Goal: Transaction & Acquisition: Purchase product/service

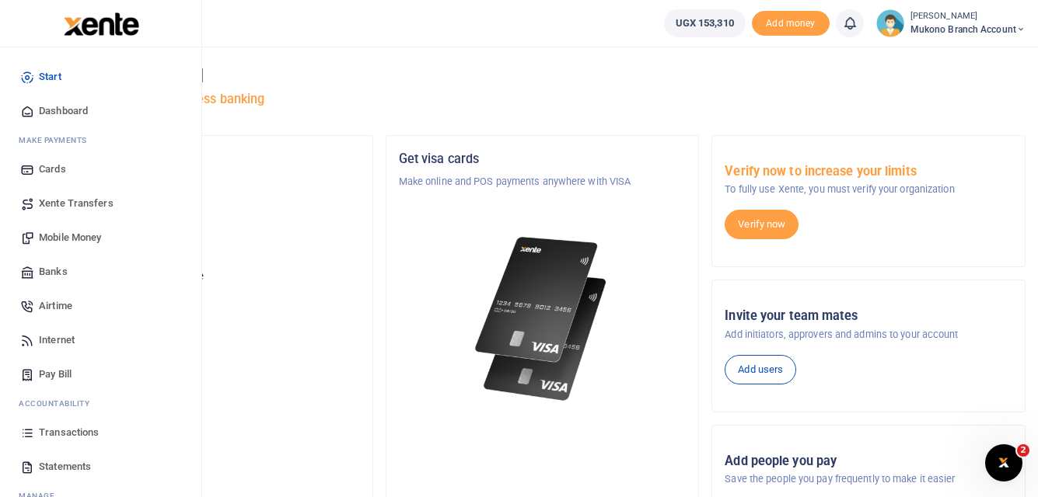
click at [51, 375] on span "Pay Bill" at bounding box center [55, 375] width 33 height 16
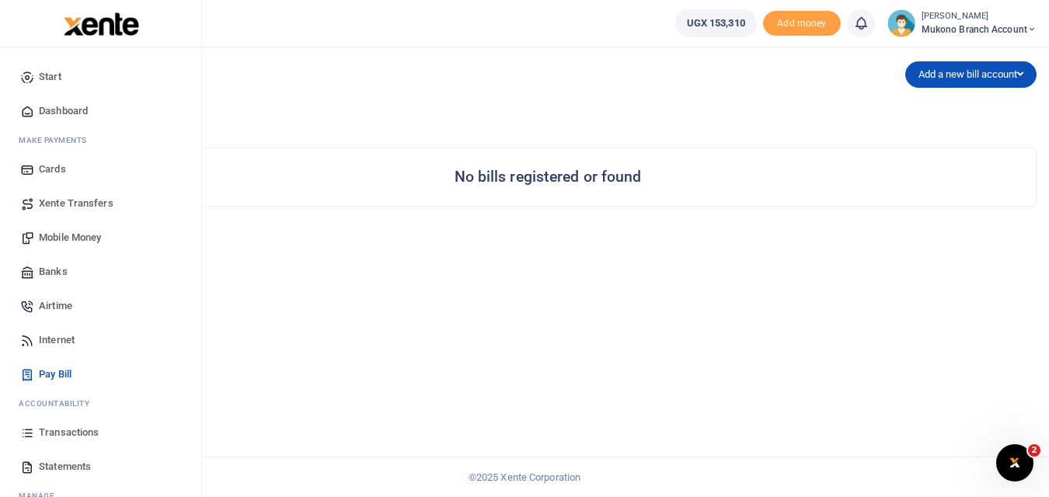
click at [56, 465] on span "Statements" at bounding box center [65, 467] width 52 height 16
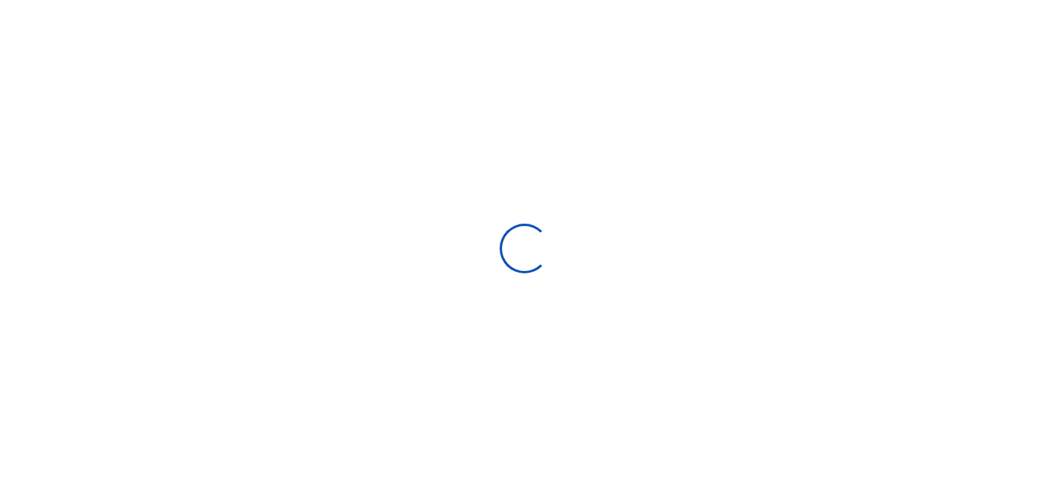
select select "ALL"
type input "07/16/2025 - 08/14/2025"
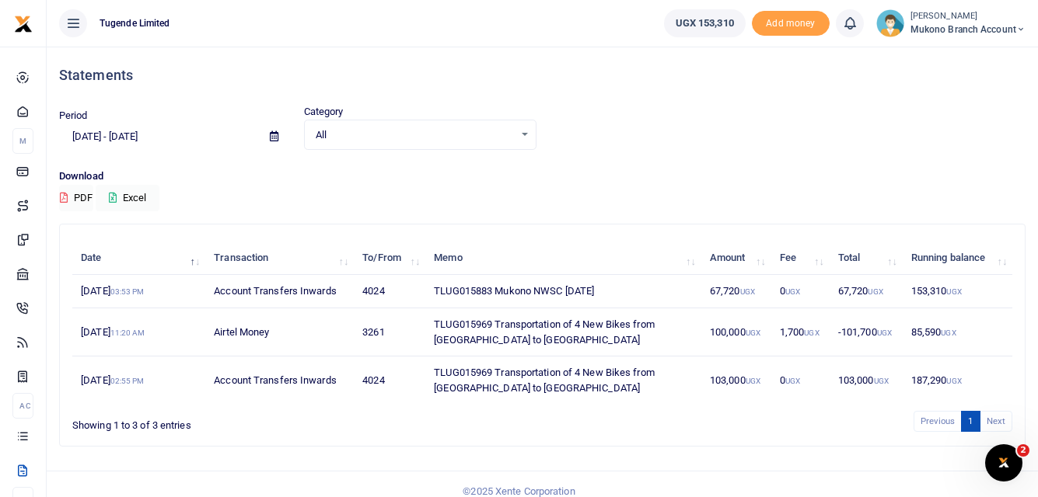
drag, startPoint x: 615, startPoint y: 288, endPoint x: 428, endPoint y: 301, distance: 187.0
click at [428, 301] on td "TLUG015883 Mukono NWSC July 2025" at bounding box center [563, 291] width 276 height 33
copy td "TLUG015883 Mukono NWSC July 2025"
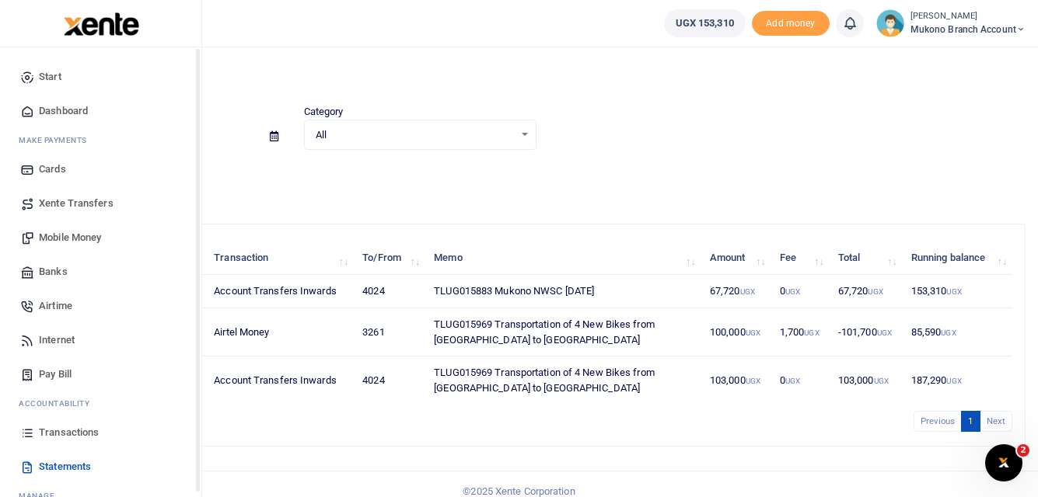
click at [31, 79] on icon at bounding box center [27, 77] width 14 height 14
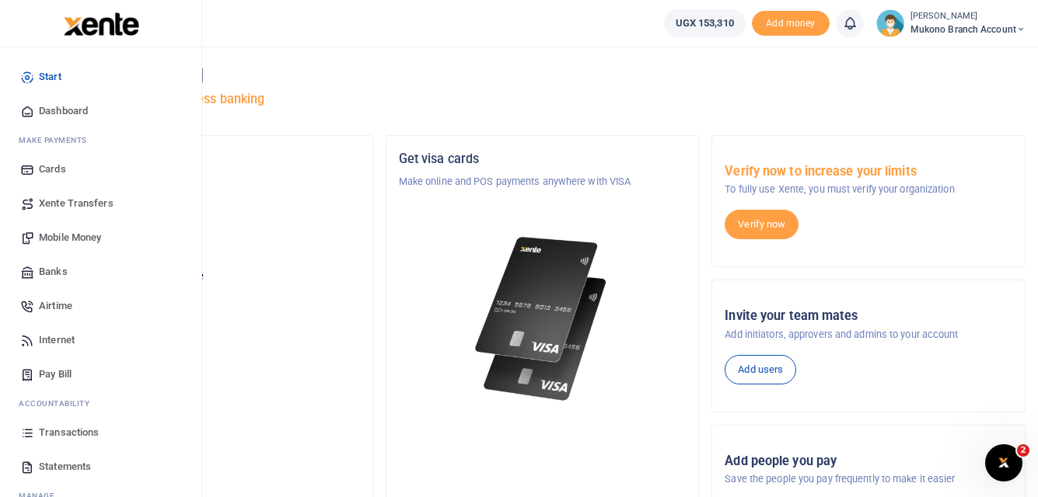
click at [78, 236] on span "Mobile Money" at bounding box center [70, 238] width 62 height 16
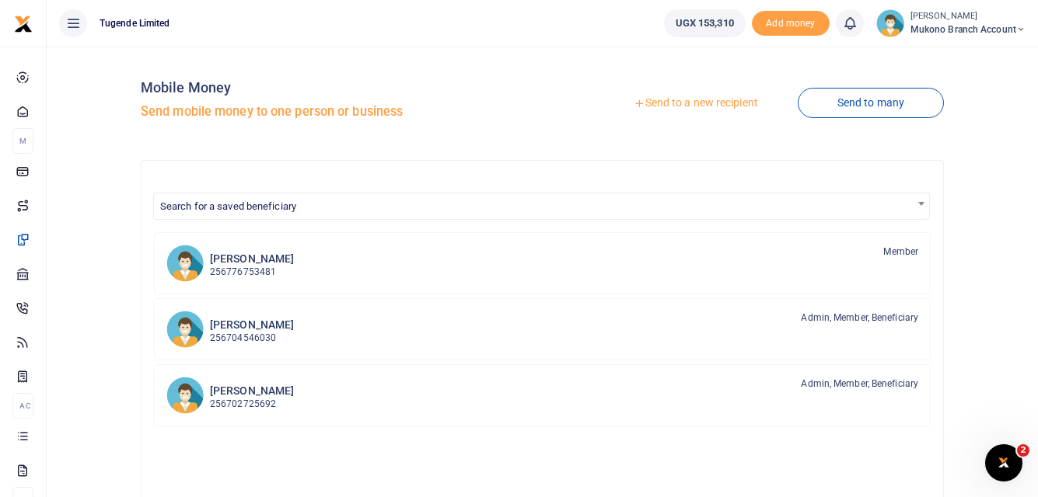
click at [678, 106] on link "Send to a new recipient" at bounding box center [695, 103] width 203 height 28
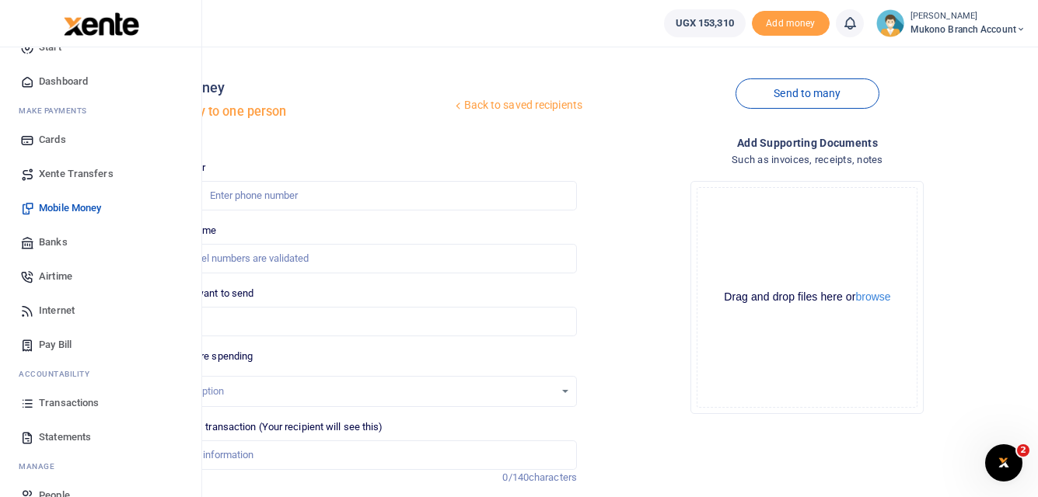
scroll to position [57, 0]
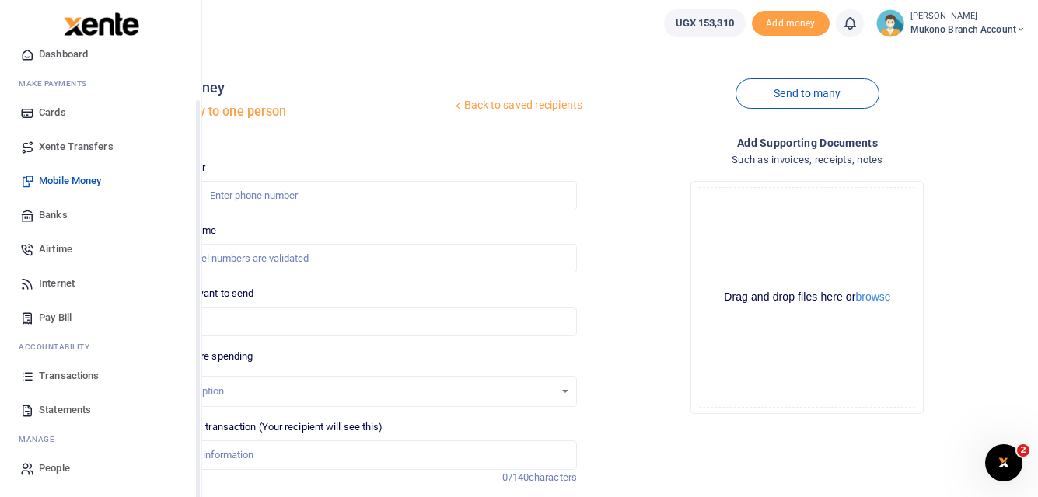
click at [68, 407] on span "Statements" at bounding box center [65, 411] width 52 height 16
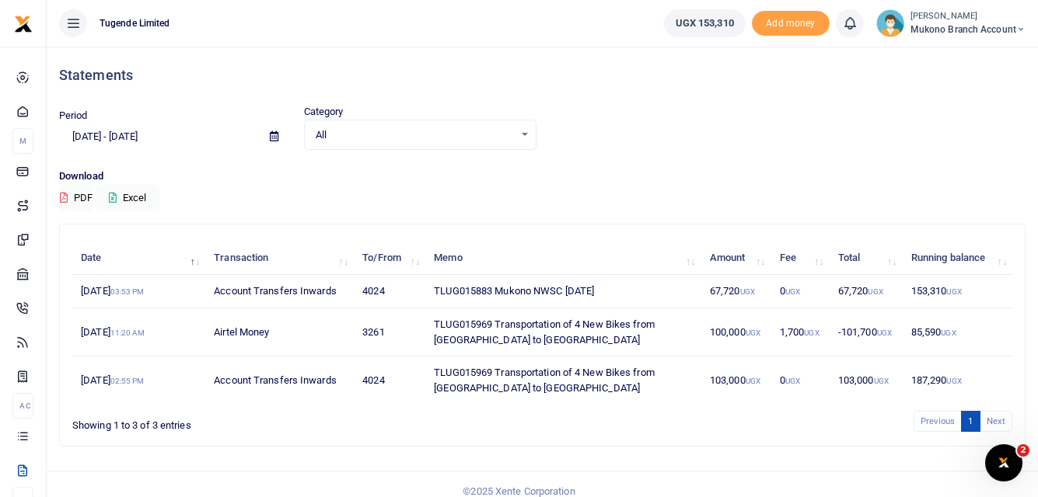
click at [385, 134] on span "All" at bounding box center [415, 135] width 198 height 16
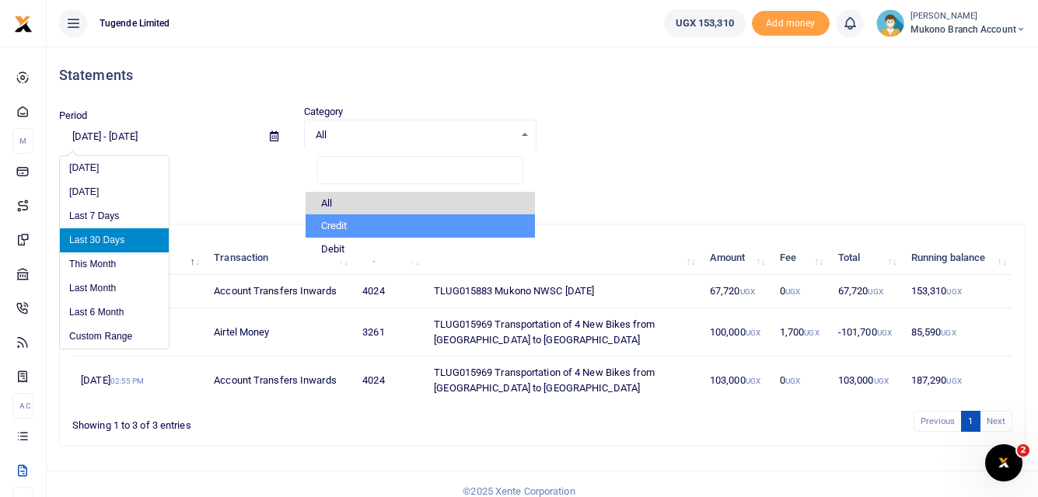
click at [180, 135] on input "07/16/2025 - 08/14/2025" at bounding box center [158, 137] width 198 height 26
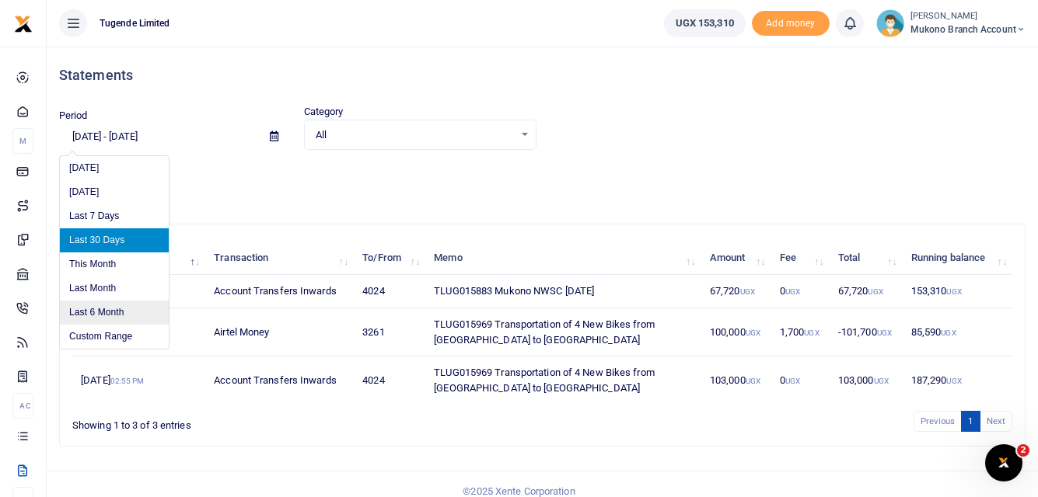
click at [102, 311] on li "Last 6 Month" at bounding box center [114, 313] width 109 height 24
type input "02/14/2025 - 08/14/2025"
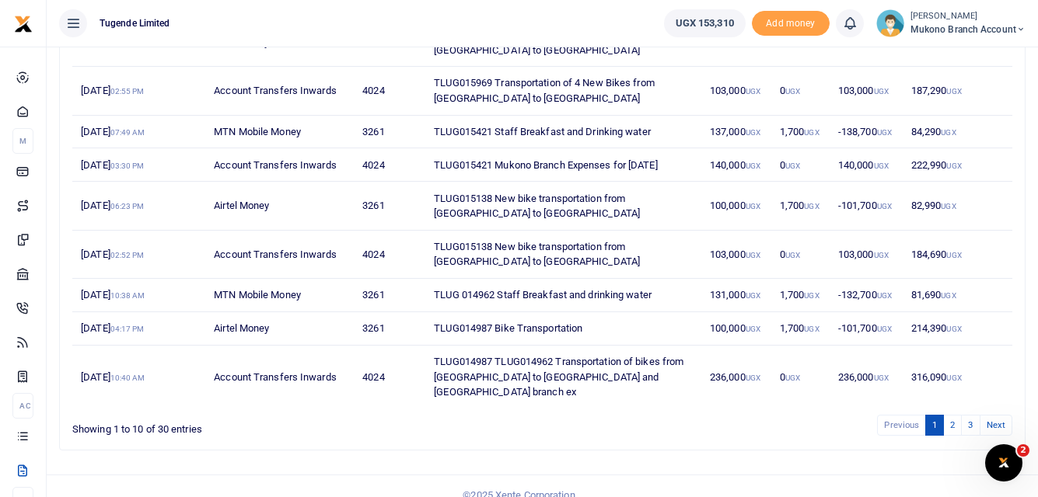
scroll to position [293, 0]
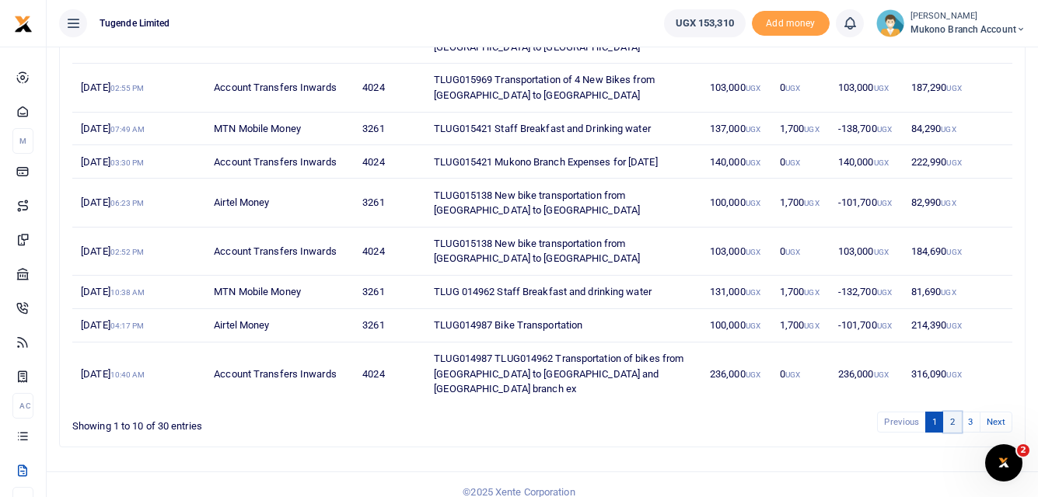
click at [947, 412] on link "2" at bounding box center [952, 422] width 19 height 21
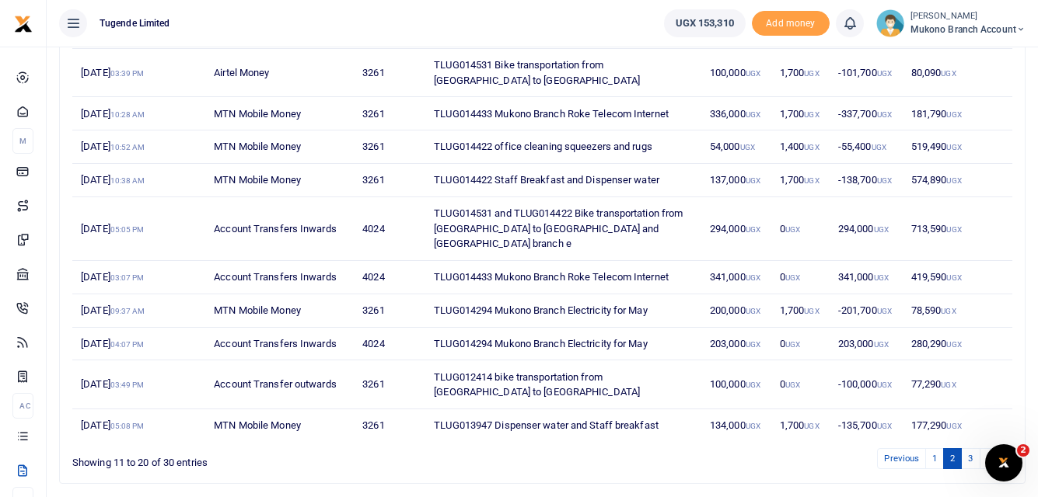
scroll to position [263, 0]
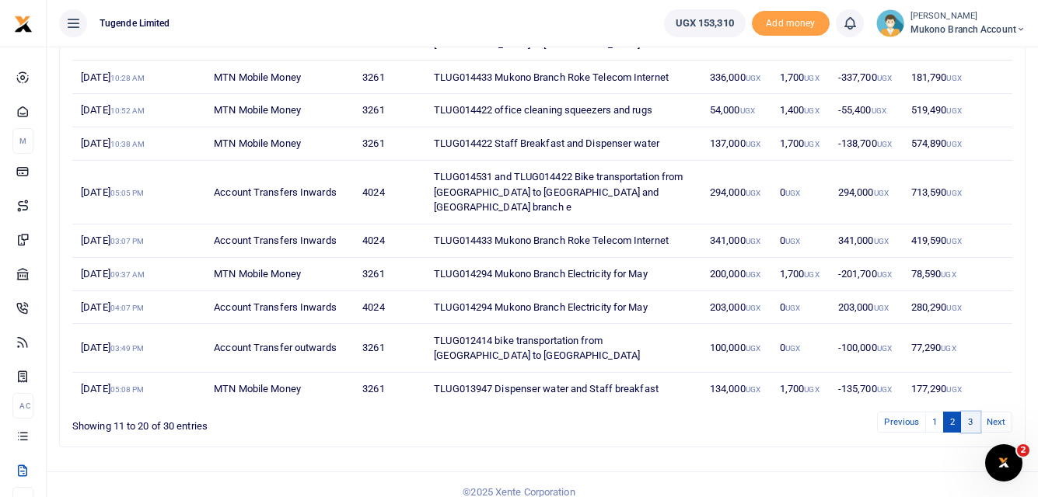
click at [971, 412] on link "3" at bounding box center [970, 422] width 19 height 21
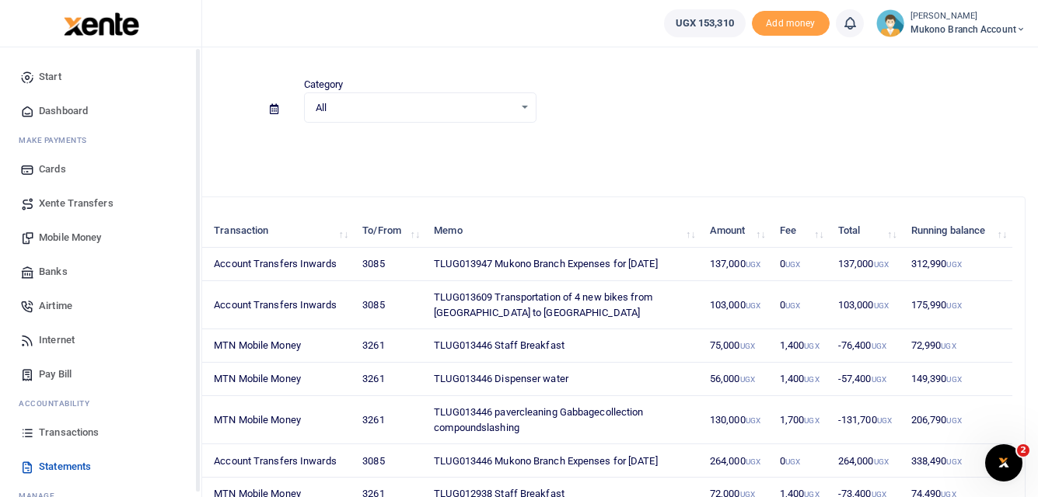
scroll to position [0, 0]
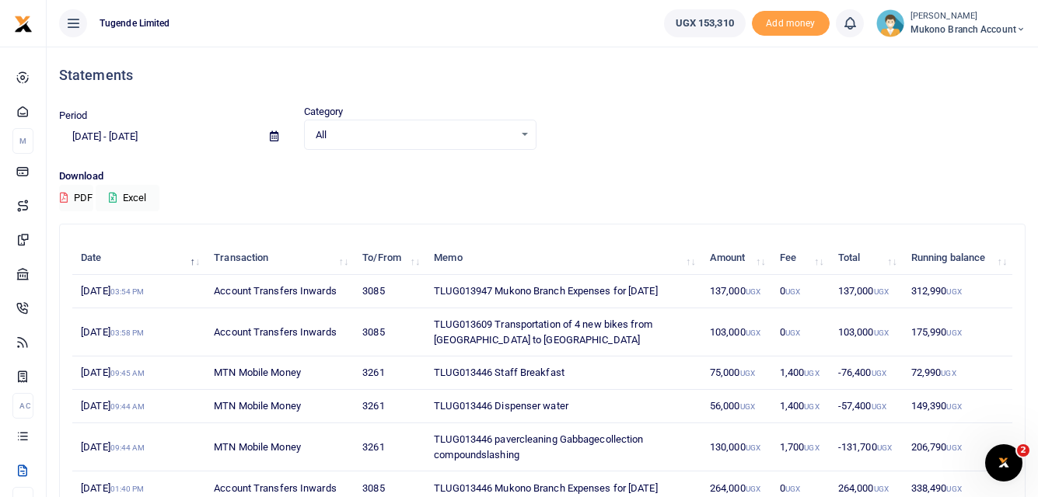
click at [172, 138] on input "02/14/2025 - 08/14/2025" at bounding box center [158, 137] width 198 height 26
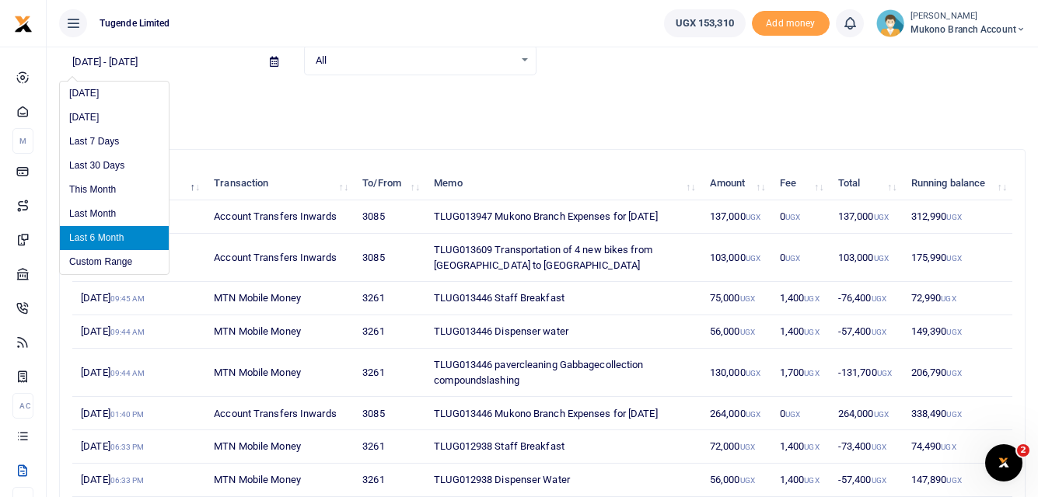
scroll to position [78, 0]
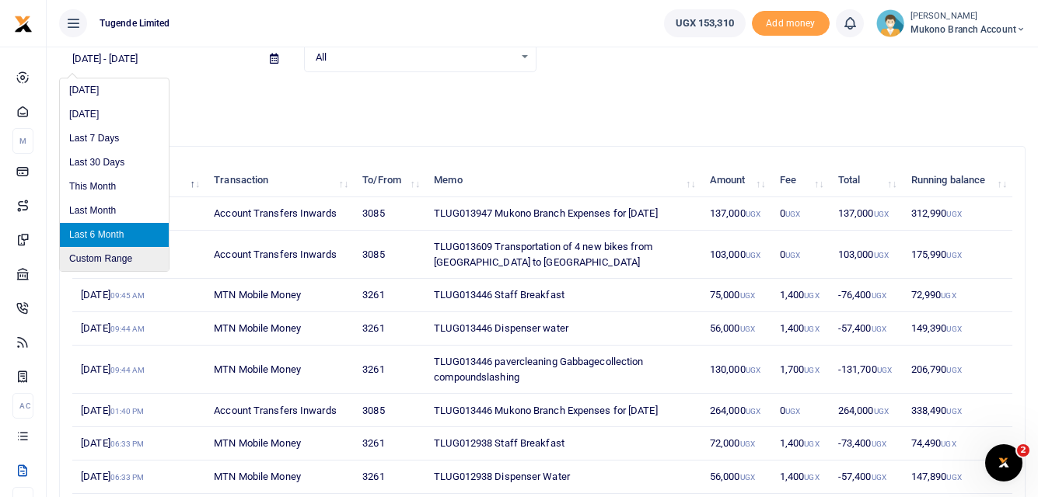
click at [122, 255] on li "Custom Range" at bounding box center [114, 259] width 109 height 24
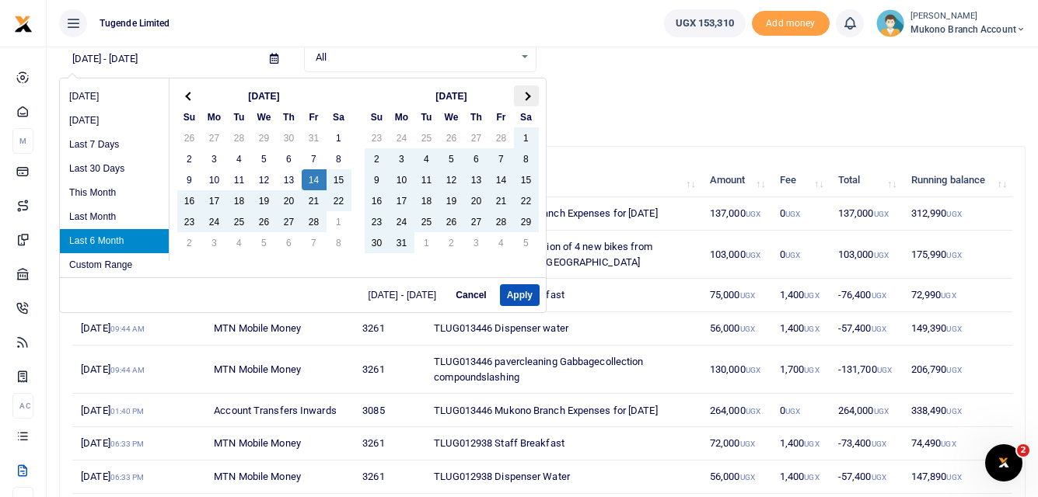
click at [528, 96] on span at bounding box center [526, 96] width 9 height 9
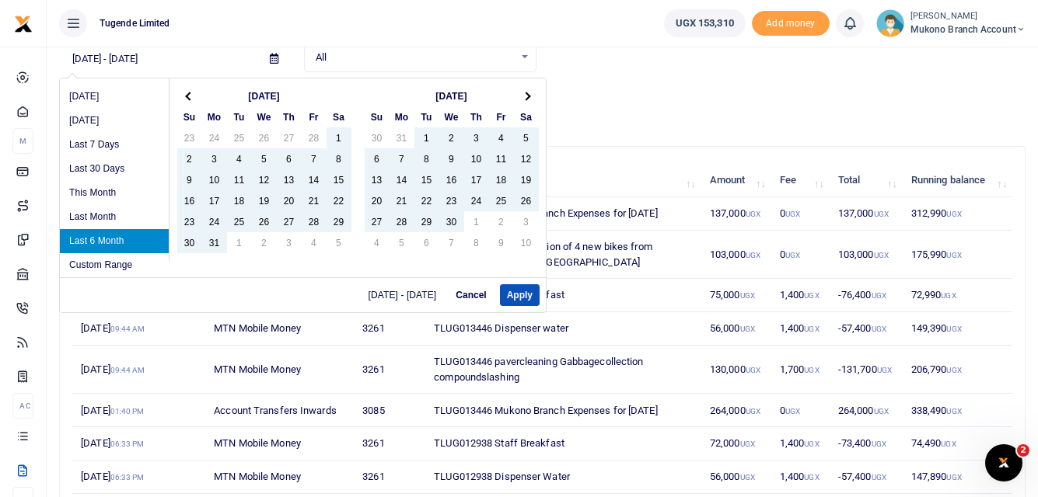
click at [528, 96] on span at bounding box center [526, 96] width 9 height 9
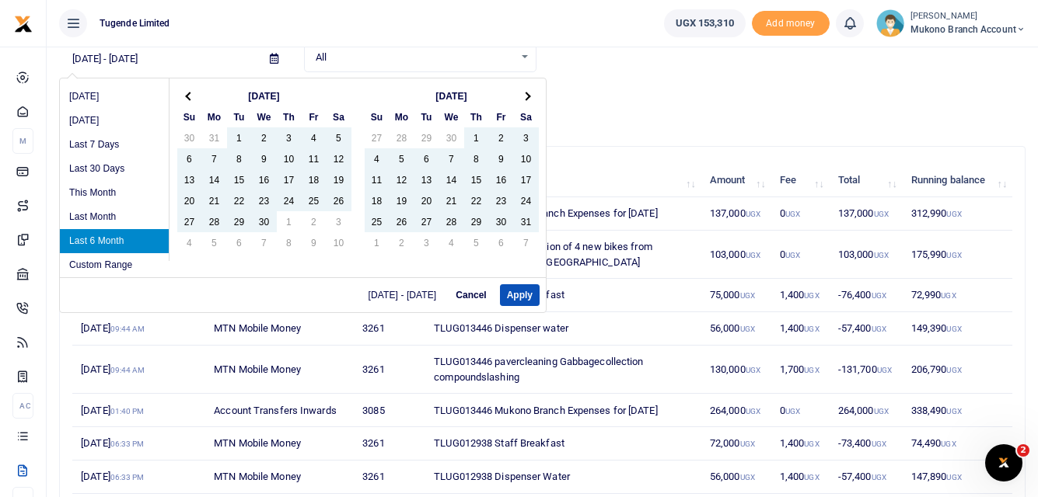
click at [528, 96] on span at bounding box center [526, 96] width 9 height 9
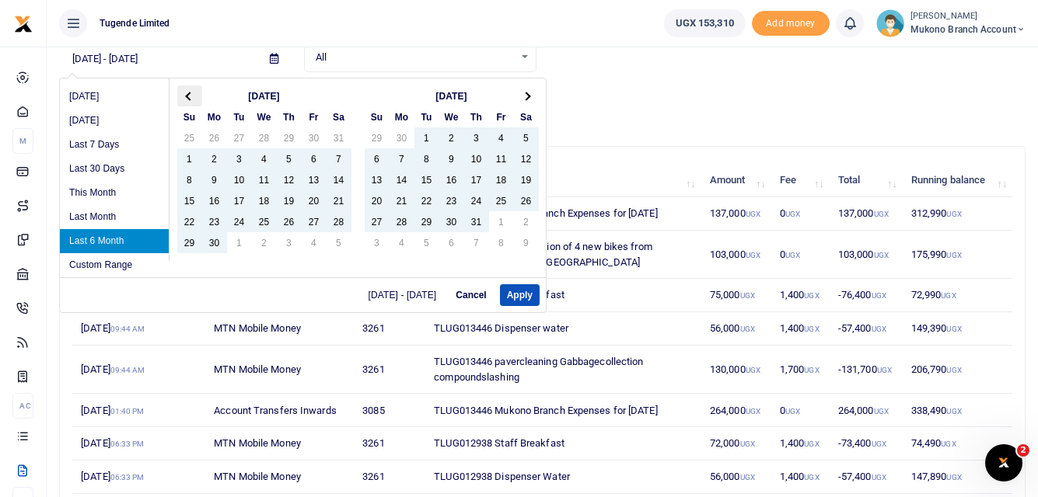
click at [184, 97] on th at bounding box center [189, 95] width 25 height 21
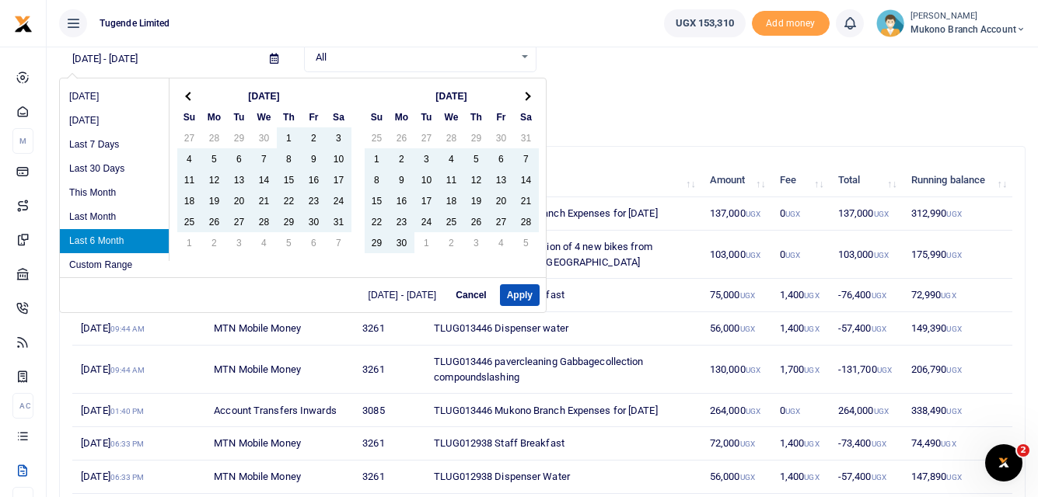
click at [184, 97] on th at bounding box center [189, 95] width 25 height 21
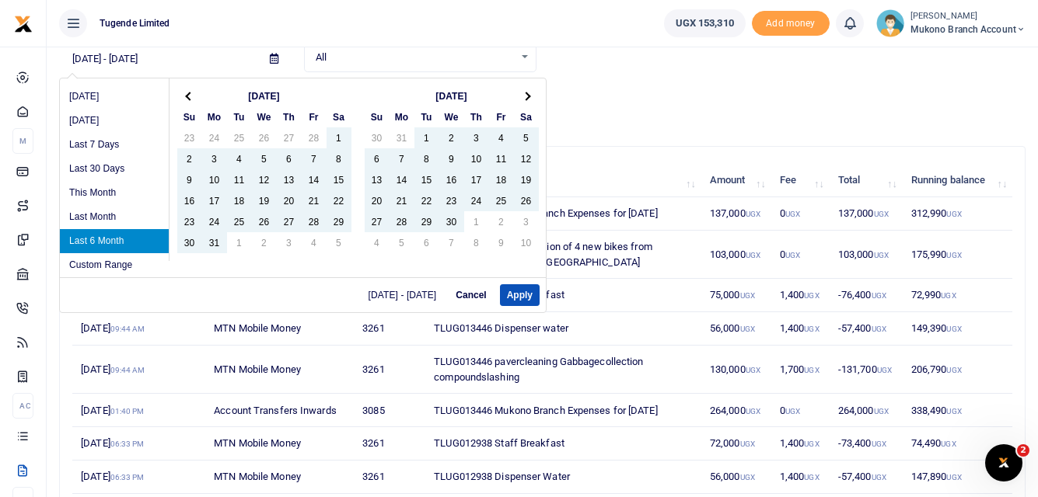
click at [184, 97] on th at bounding box center [189, 95] width 25 height 21
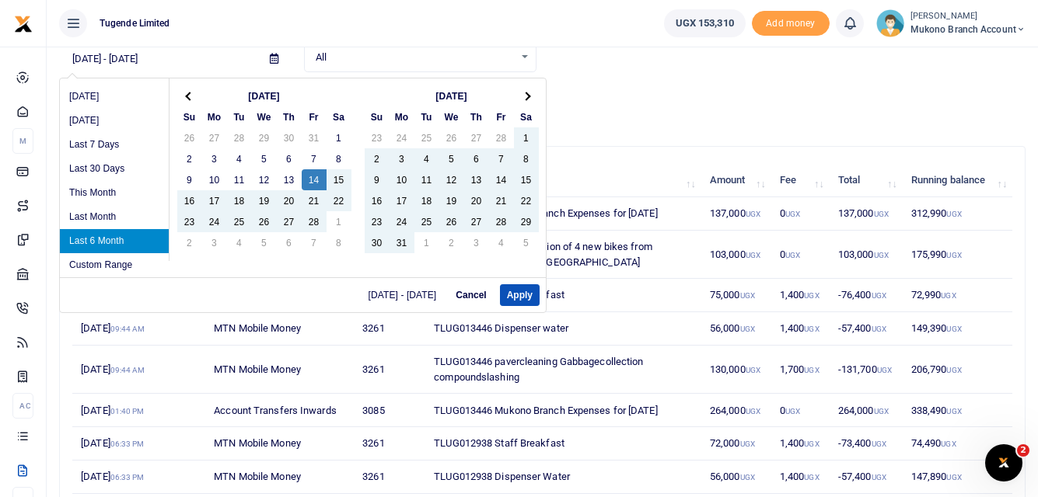
click at [184, 97] on th at bounding box center [189, 95] width 25 height 21
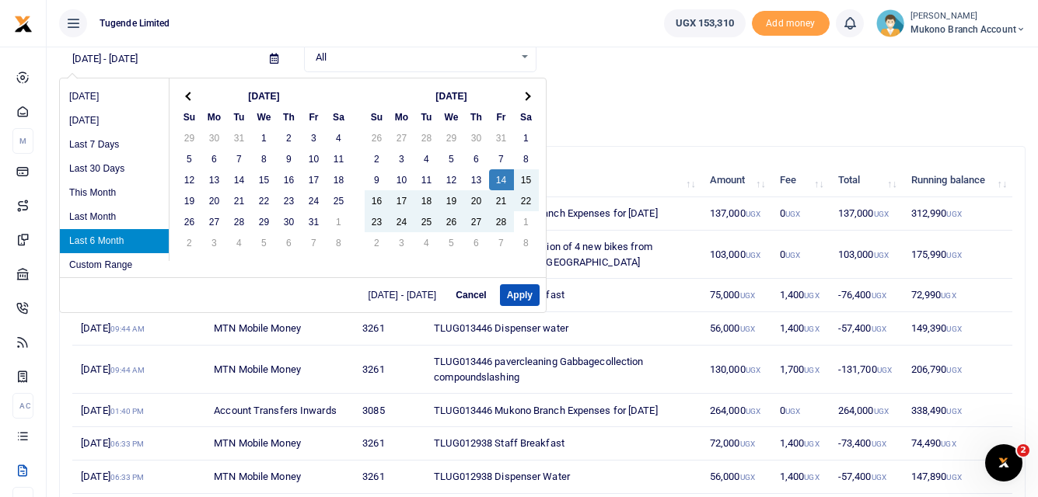
click at [184, 97] on th at bounding box center [189, 95] width 25 height 21
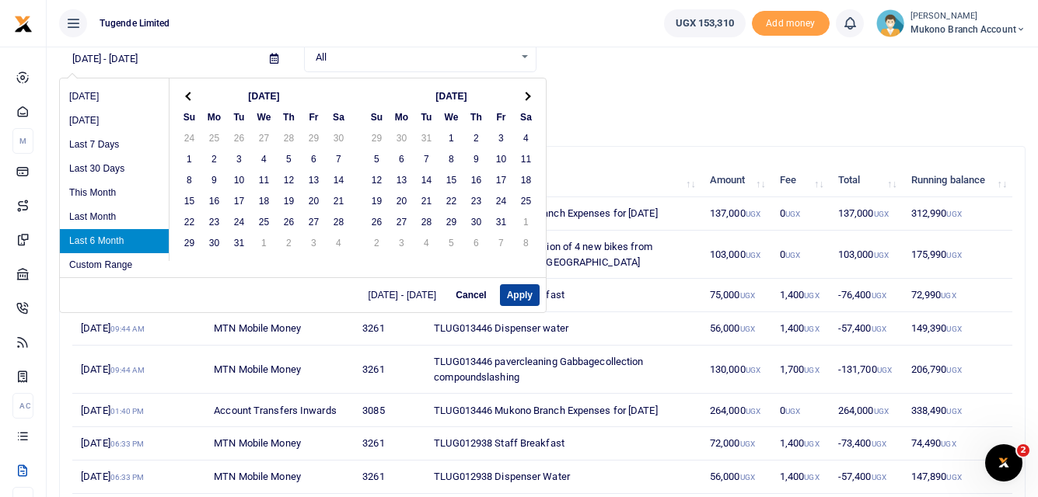
click at [512, 293] on button "Apply" at bounding box center [520, 295] width 40 height 22
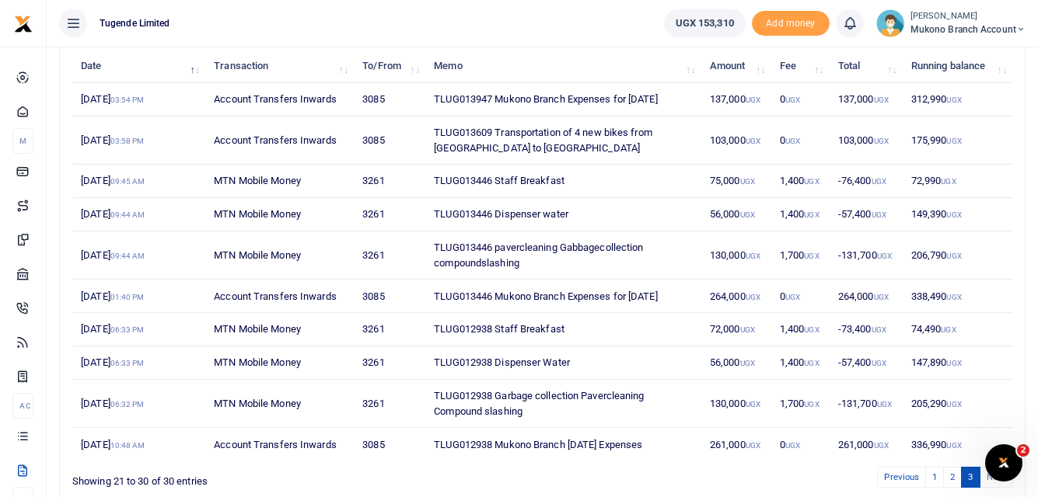
scroll to position [263, 0]
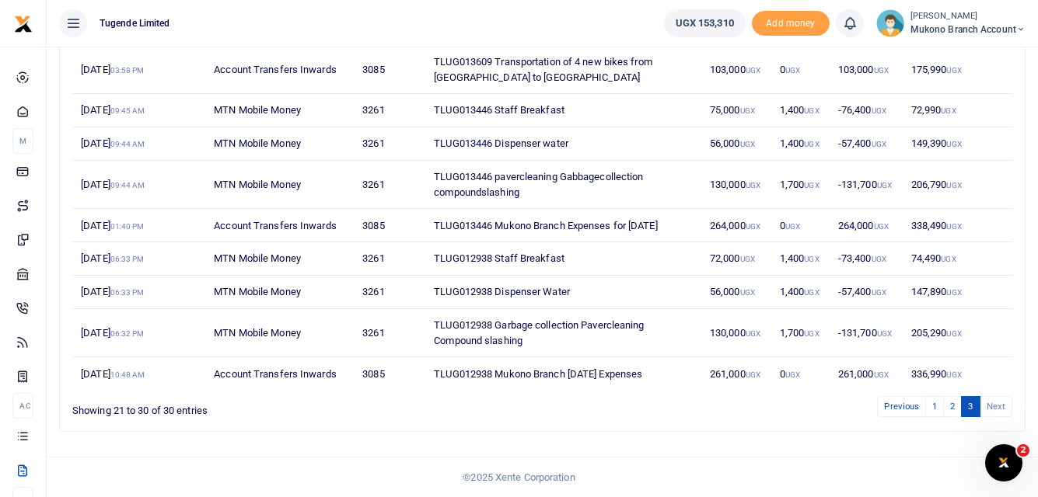
click at [996, 402] on li "Next" at bounding box center [996, 406] width 32 height 21
click at [951, 407] on link "2" at bounding box center [952, 406] width 19 height 21
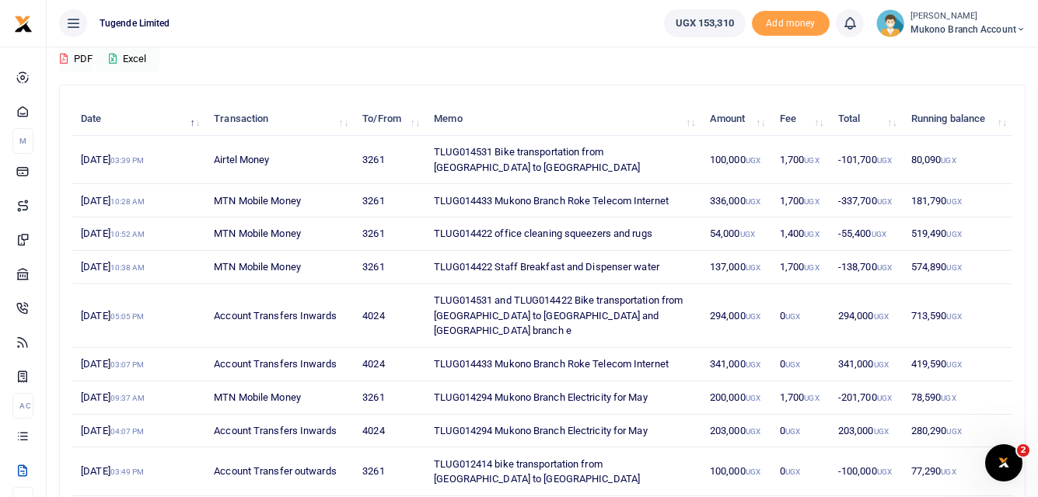
scroll to position [30, 0]
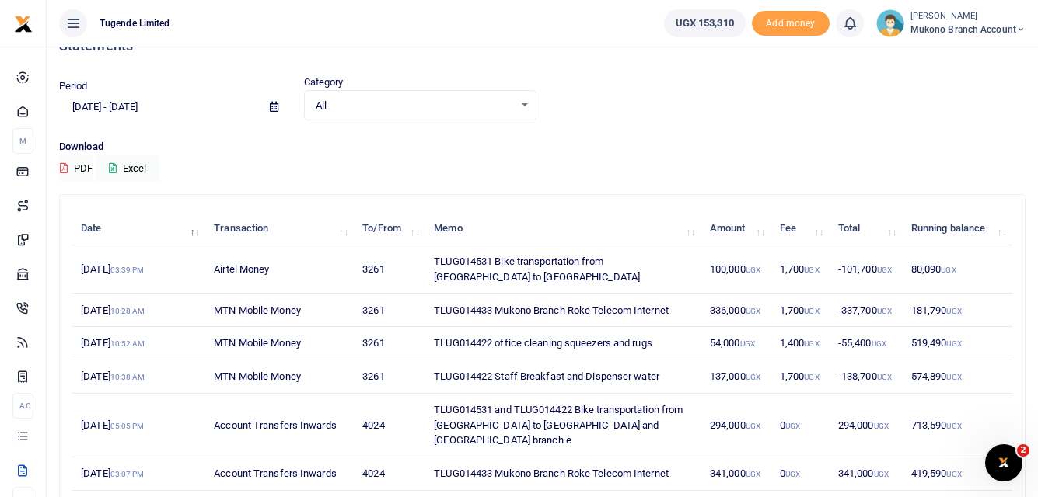
click at [348, 107] on span "All" at bounding box center [415, 106] width 198 height 16
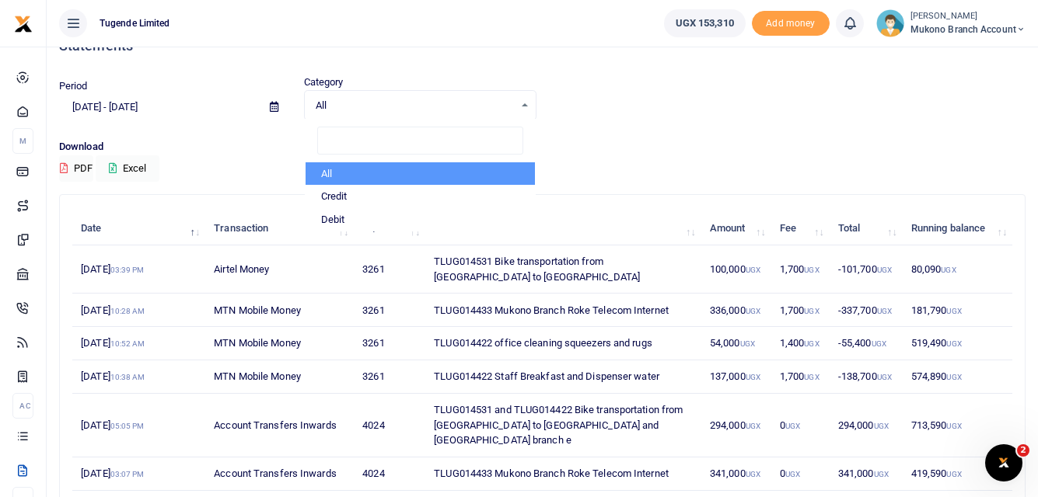
click at [239, 150] on p "Download" at bounding box center [542, 147] width 966 height 16
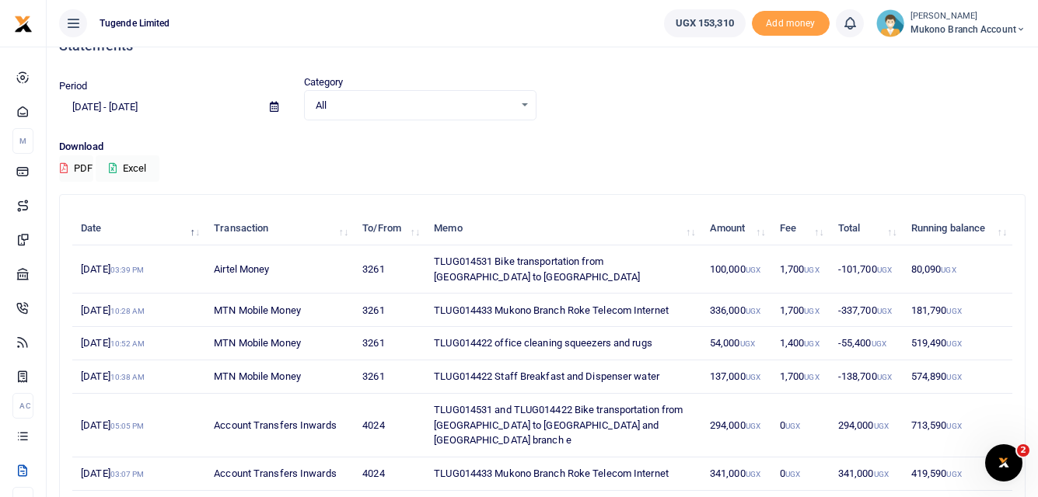
click at [139, 108] on input "02/14/2025 - 08/14/2025" at bounding box center [158, 107] width 198 height 26
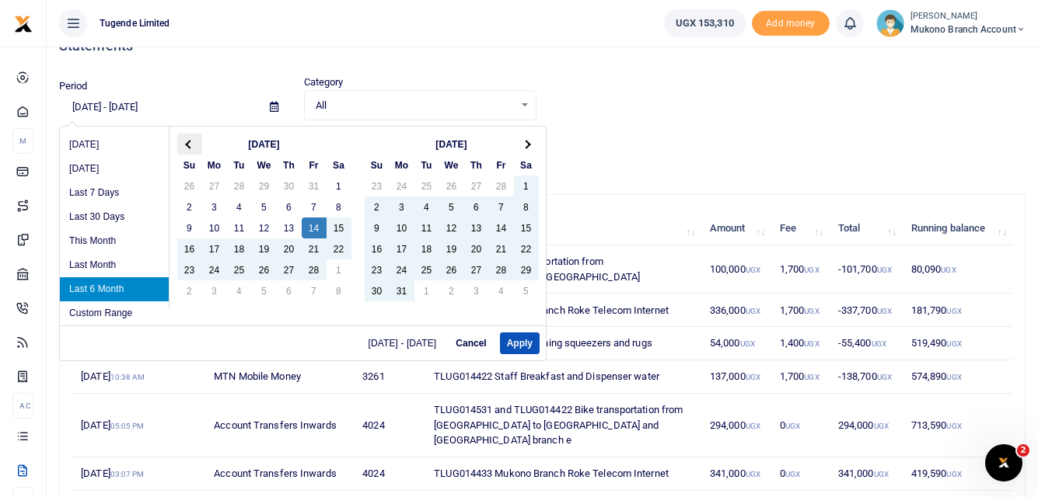
click at [179, 141] on th at bounding box center [189, 144] width 25 height 21
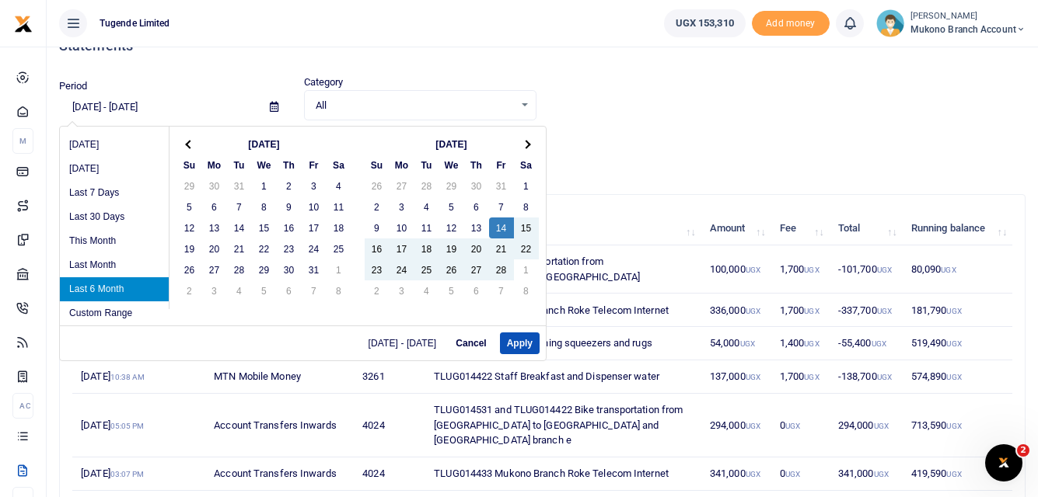
click at [179, 141] on th at bounding box center [189, 144] width 25 height 21
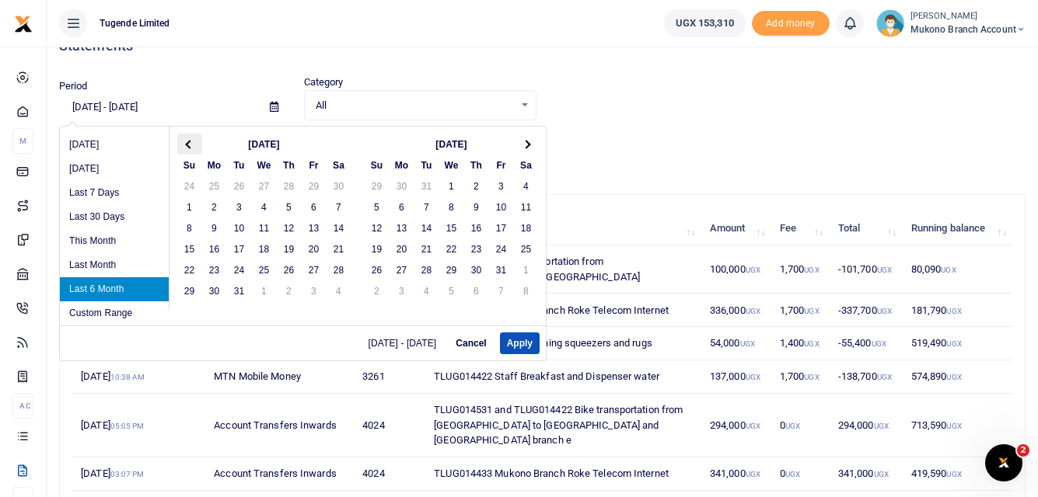
click at [180, 141] on th at bounding box center [189, 144] width 25 height 21
click at [130, 317] on li "Custom Range" at bounding box center [114, 314] width 109 height 24
click at [117, 314] on li "Custom Range" at bounding box center [114, 314] width 109 height 24
click at [138, 315] on li "Custom Range" at bounding box center [114, 314] width 109 height 24
click at [511, 346] on button "Apply" at bounding box center [520, 344] width 40 height 22
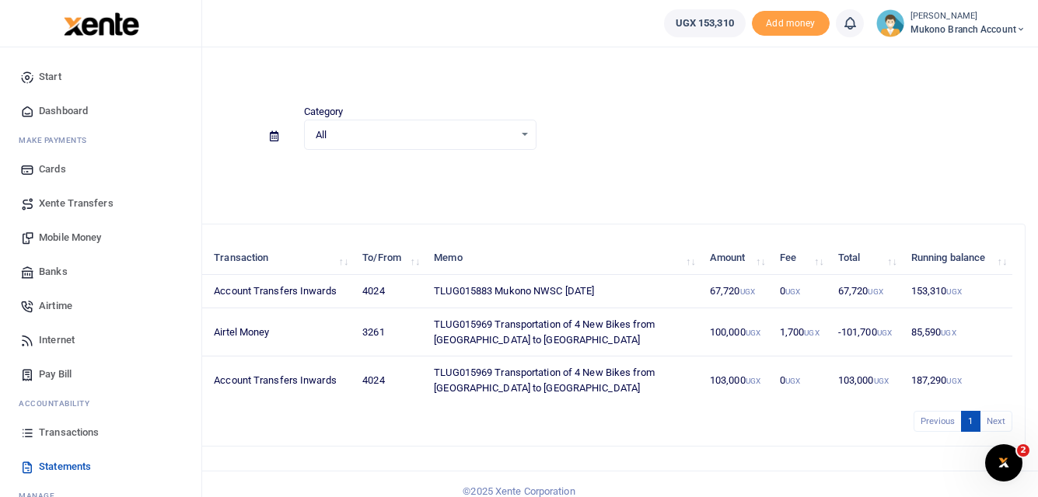
click at [40, 430] on span "Transactions" at bounding box center [69, 433] width 60 height 16
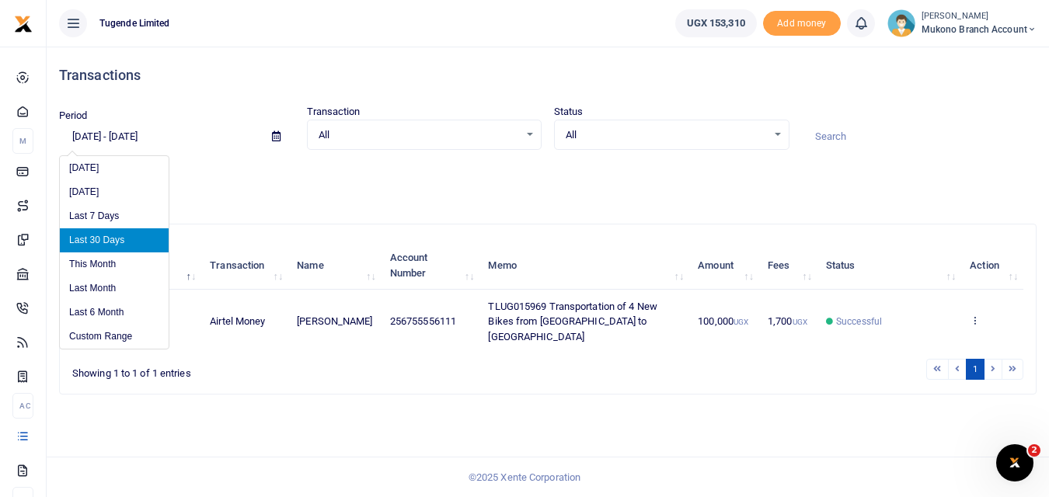
click at [198, 139] on input "07/16/2025 - 08/14/2025" at bounding box center [159, 137] width 201 height 26
click at [102, 331] on li "Custom Range" at bounding box center [114, 337] width 109 height 24
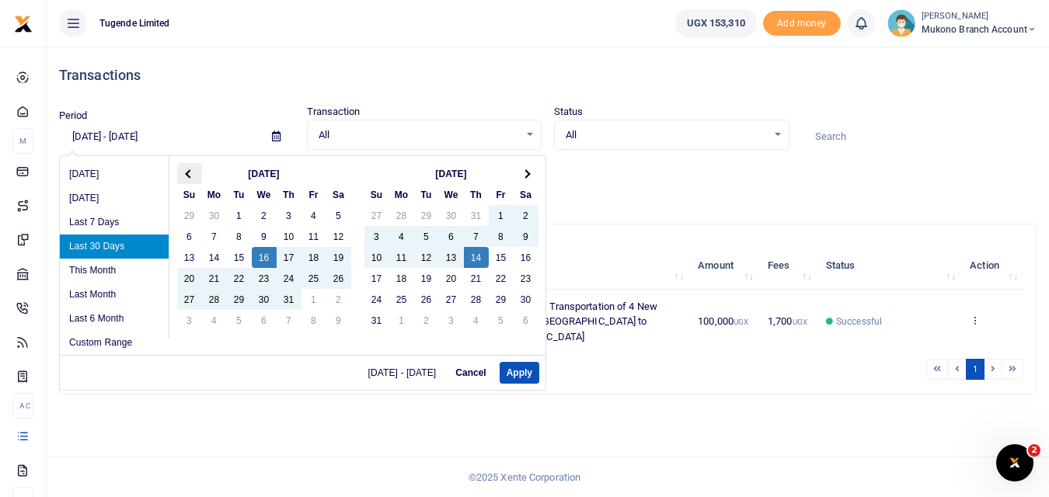
click at [188, 178] on th at bounding box center [189, 173] width 25 height 21
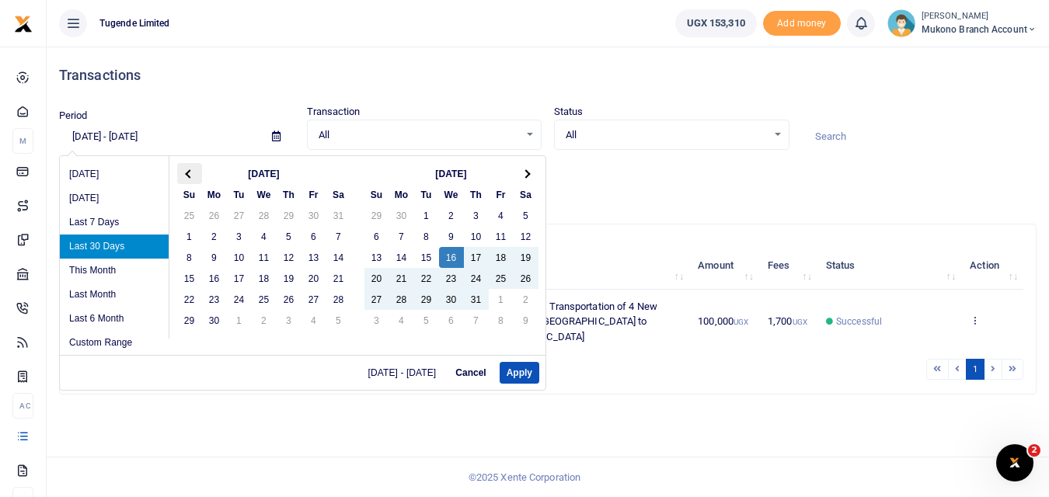
click at [188, 177] on span at bounding box center [189, 173] width 9 height 9
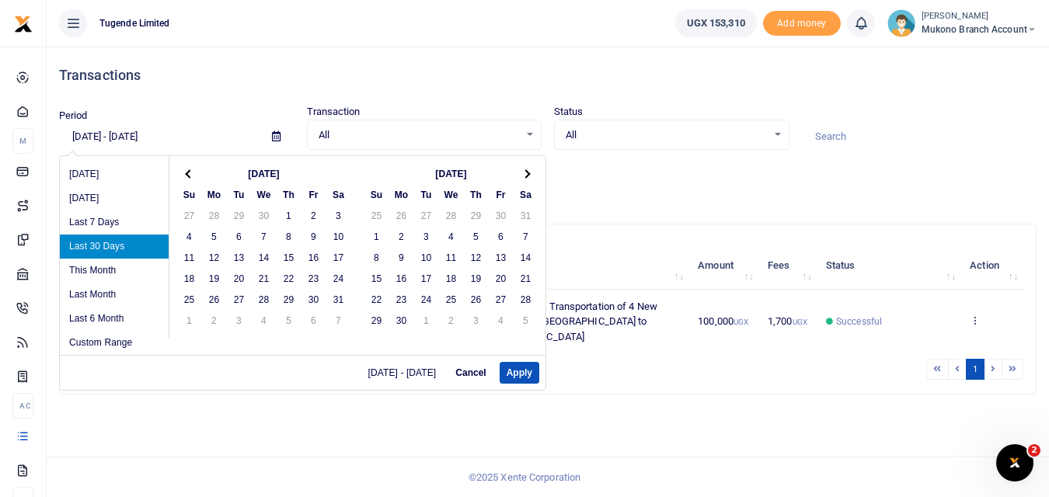
click at [188, 177] on span at bounding box center [189, 173] width 9 height 9
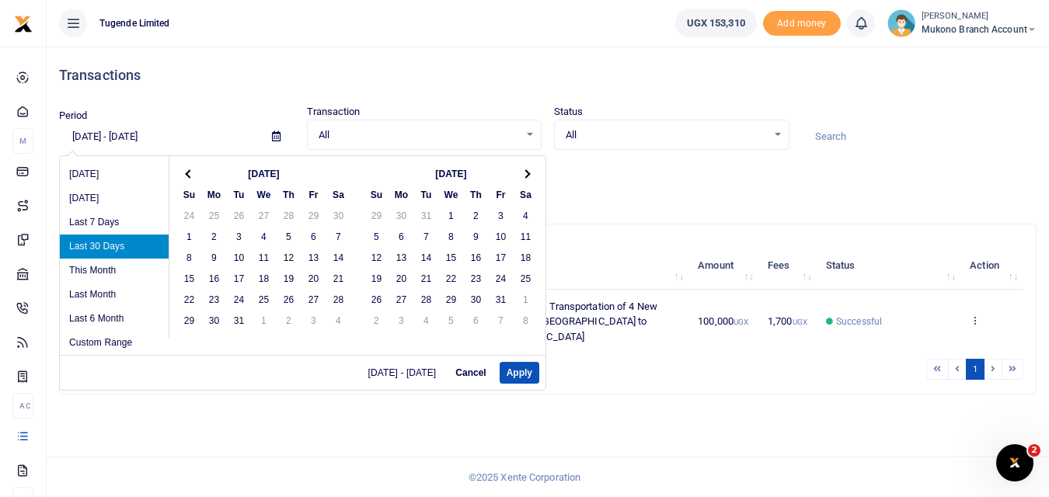
click at [187, 177] on th at bounding box center [189, 173] width 25 height 21
click at [523, 366] on button "Apply" at bounding box center [520, 373] width 40 height 22
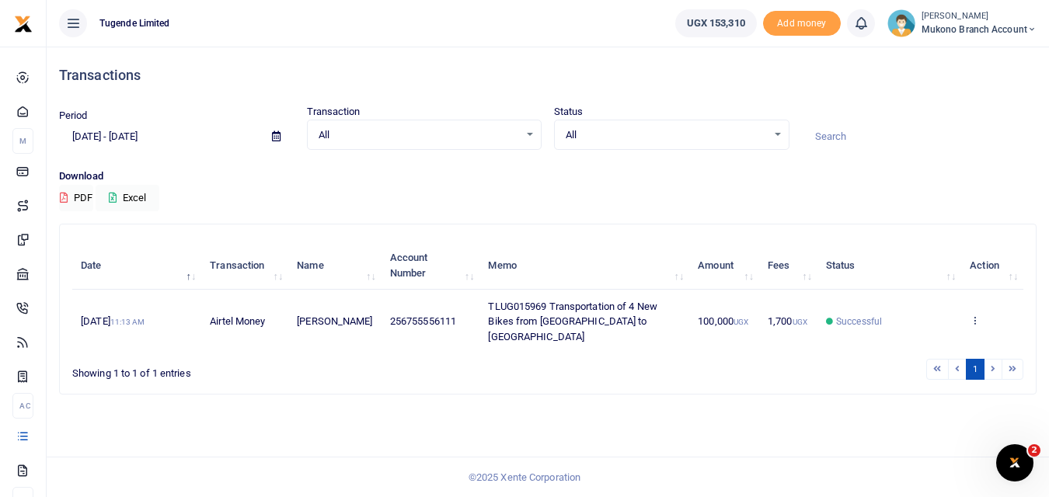
click at [995, 359] on li at bounding box center [994, 369] width 18 height 21
click at [994, 359] on li at bounding box center [994, 369] width 18 height 21
click at [238, 127] on input "07/16/2025 - 08/14/2025" at bounding box center [159, 137] width 201 height 26
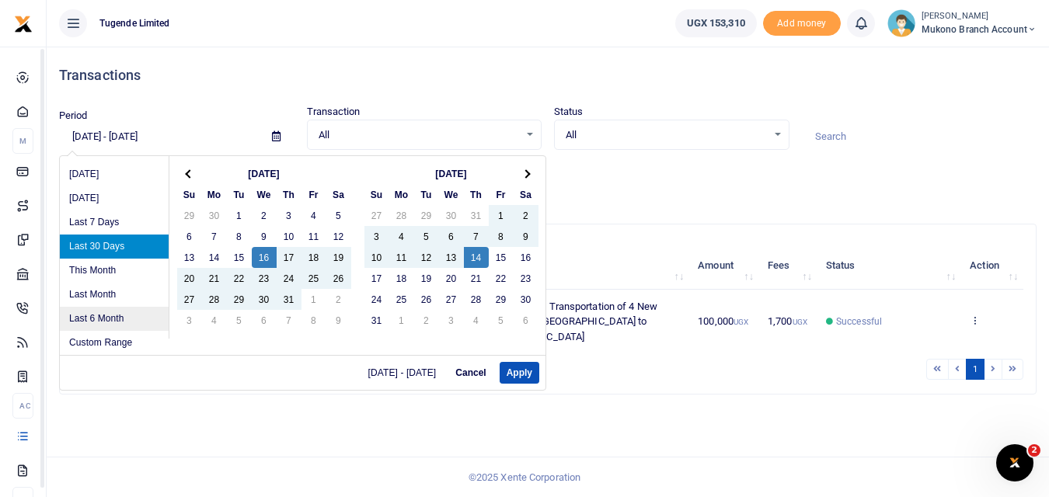
click at [96, 312] on li "Last 6 Month" at bounding box center [114, 319] width 109 height 24
type input "02/14/2025 - 08/14/2025"
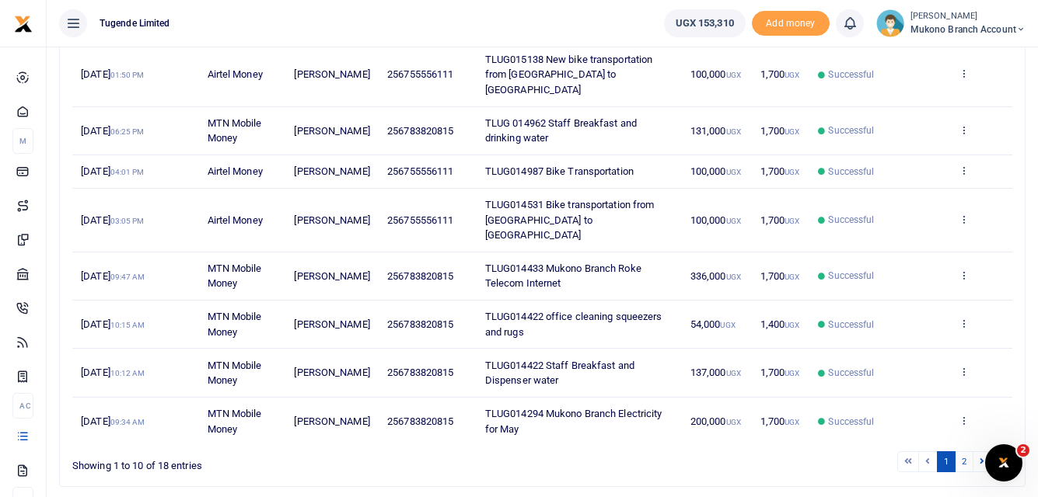
scroll to position [384, 0]
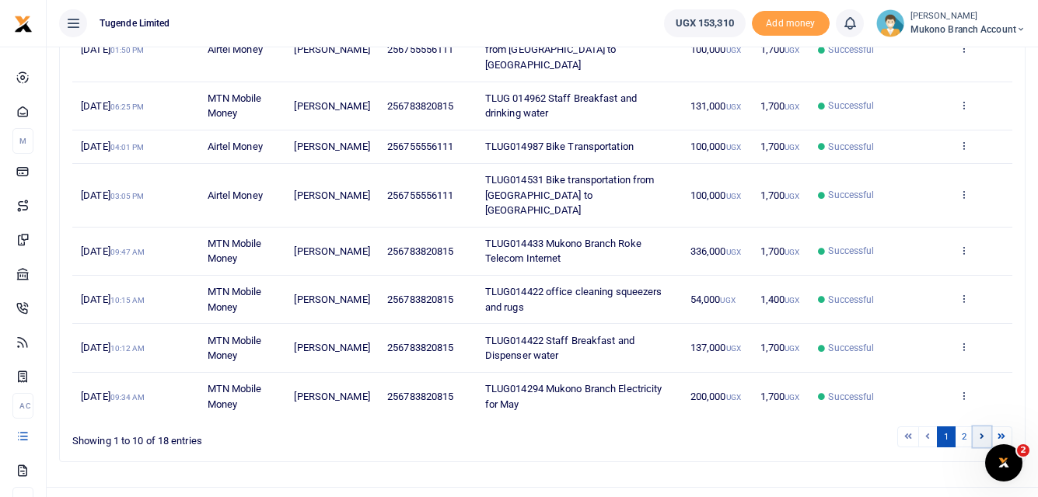
click at [980, 432] on icon at bounding box center [981, 436] width 5 height 9
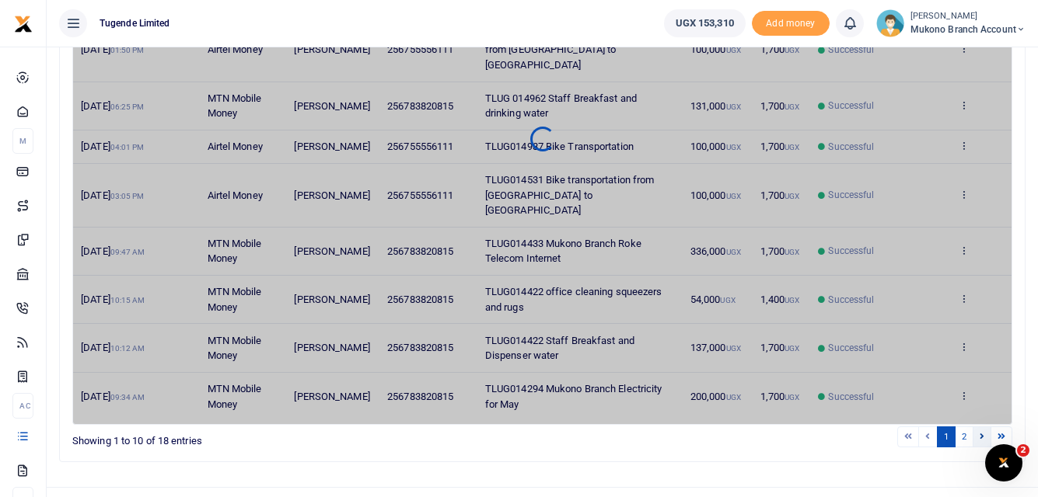
scroll to position [302, 0]
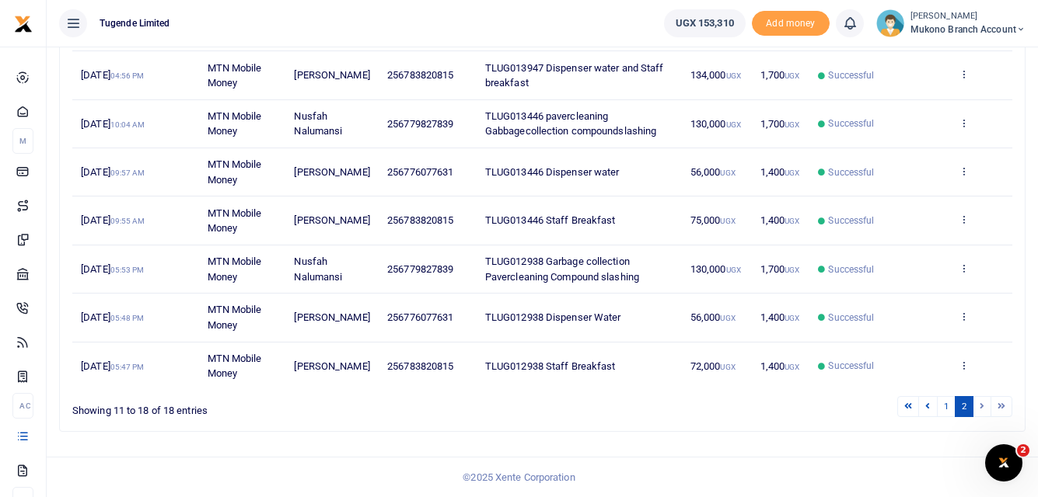
click at [993, 406] on li at bounding box center [1001, 406] width 21 height 21
click at [980, 407] on li at bounding box center [982, 406] width 18 height 21
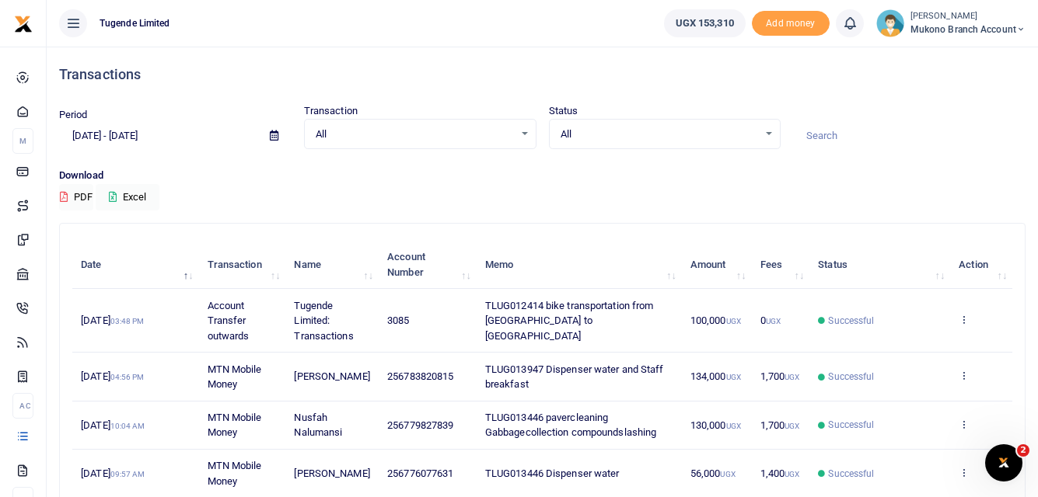
scroll to position [0, 0]
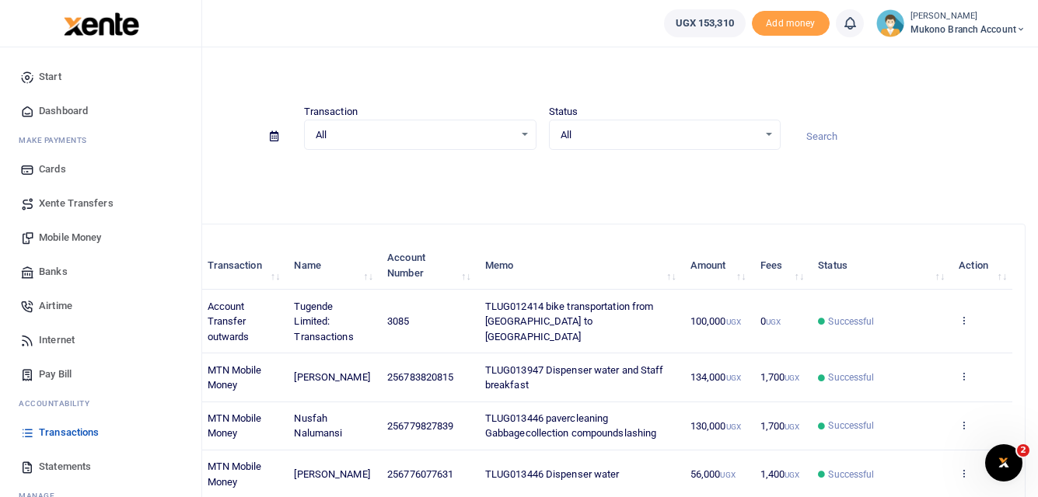
click at [68, 78] on link "Start" at bounding box center [100, 77] width 176 height 34
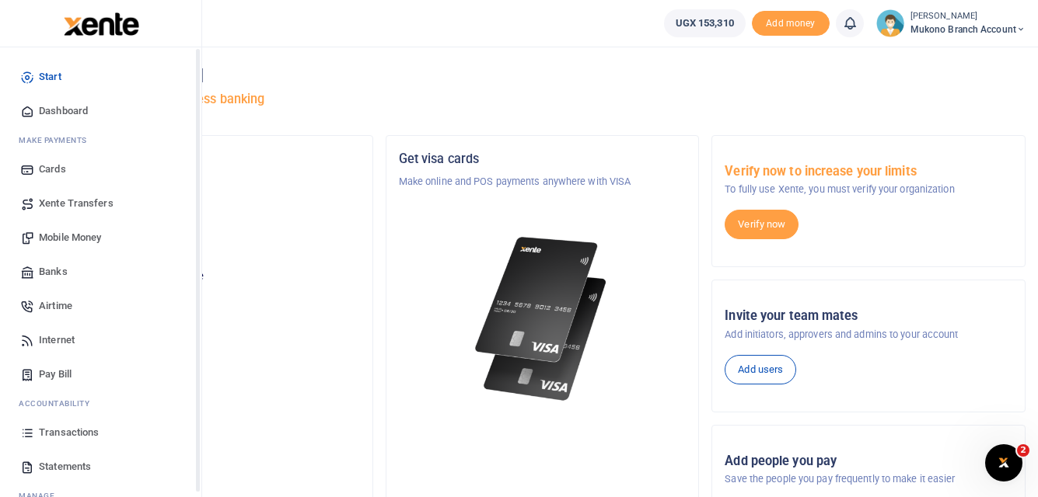
click at [25, 77] on icon at bounding box center [27, 77] width 14 height 14
click at [71, 242] on span "Mobile Money" at bounding box center [70, 238] width 62 height 16
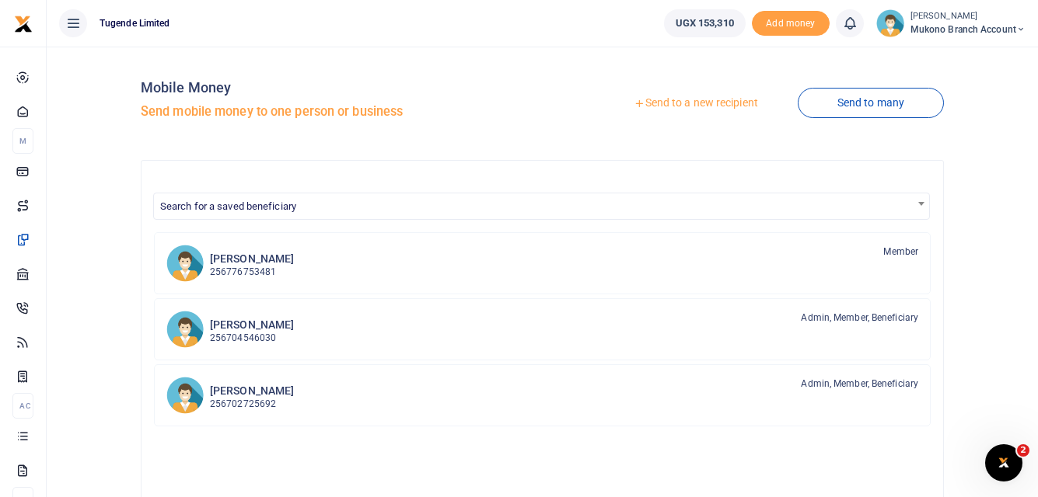
click at [665, 96] on link "Send to a new recipient" at bounding box center [695, 103] width 203 height 28
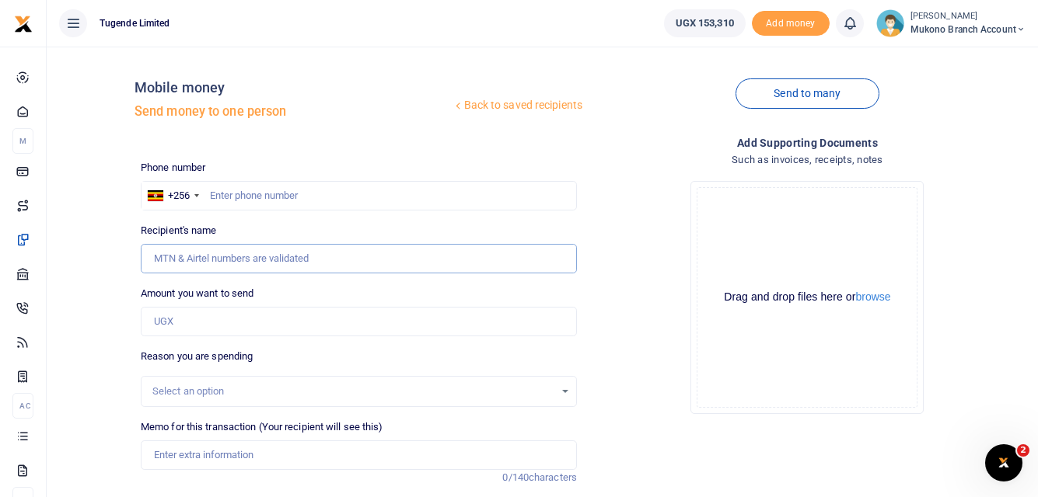
click at [215, 255] on input "Recipient's name" at bounding box center [359, 259] width 436 height 30
click at [237, 201] on input "text" at bounding box center [359, 196] width 436 height 30
type input "783820815"
type input "[PERSON_NAME]"
type input "783820815"
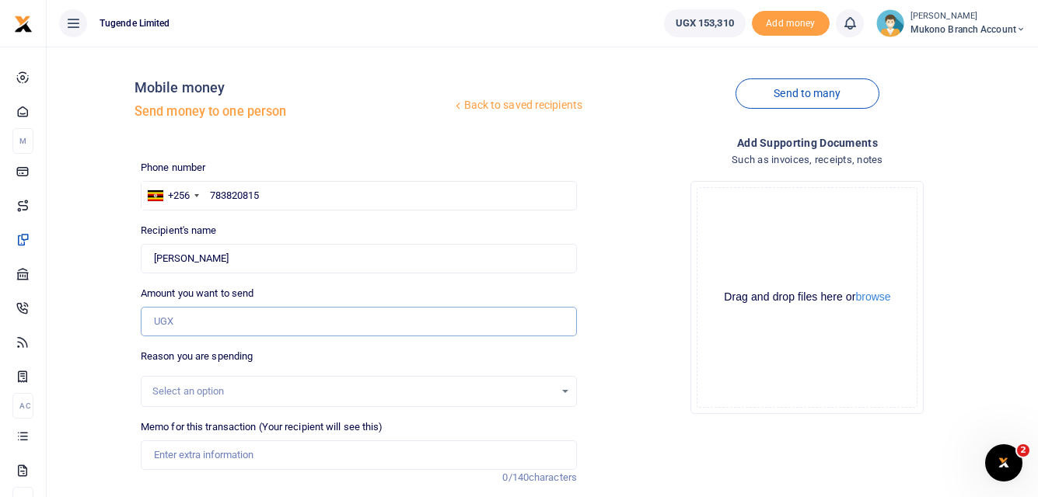
click at [200, 322] on input "Amount you want to send" at bounding box center [359, 322] width 436 height 30
type input "64,720"
click at [225, 389] on div "Select an option" at bounding box center [353, 392] width 402 height 16
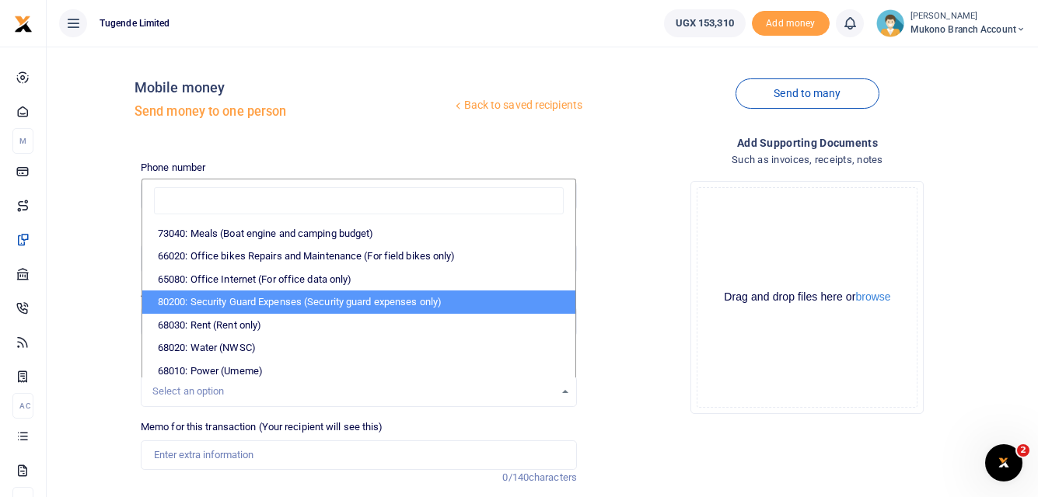
scroll to position [233, 0]
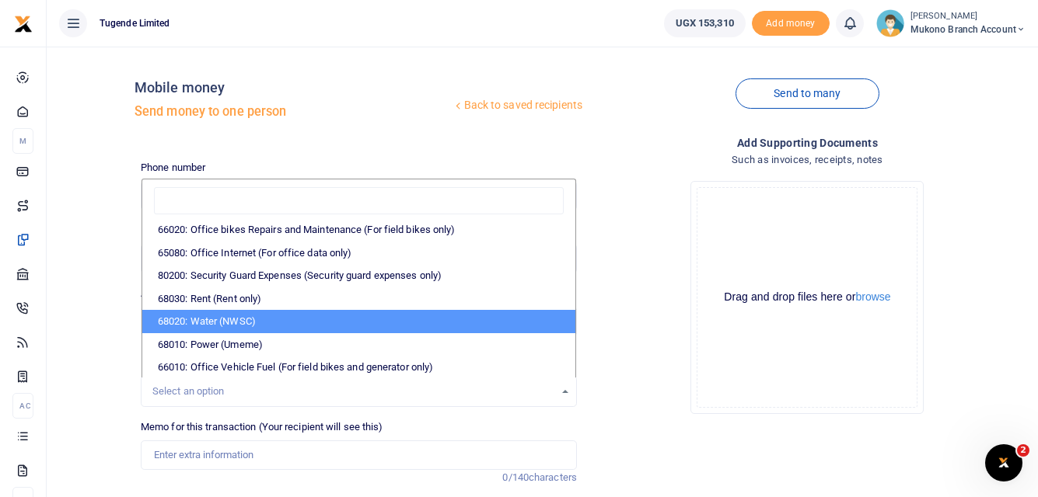
click at [293, 320] on li "68020: Water (NWSC)" at bounding box center [358, 321] width 433 height 23
select select "38"
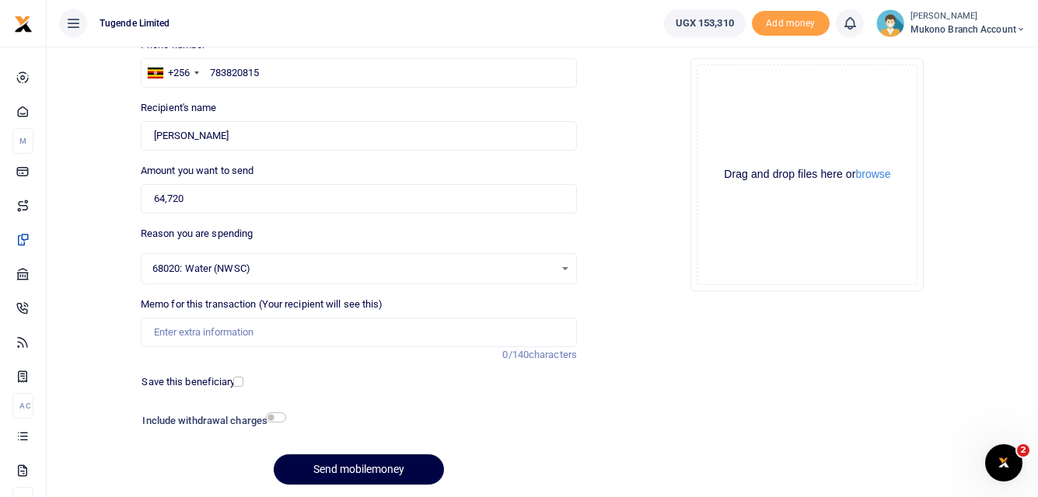
scroll to position [155, 0]
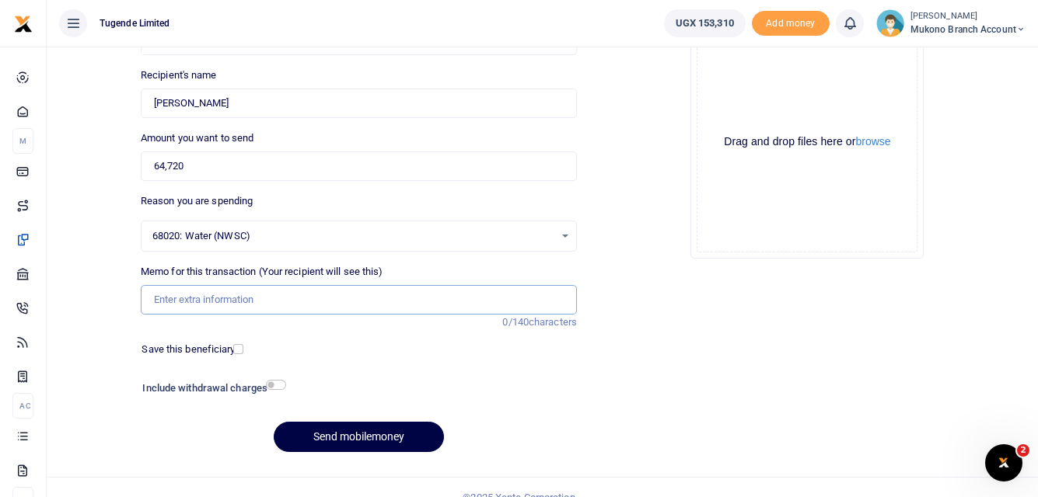
click at [209, 304] on input "Memo for this transaction (Your recipient will see this)" at bounding box center [359, 300] width 436 height 30
paste input "TLUG015883 Mukono NWSC [DATE]"
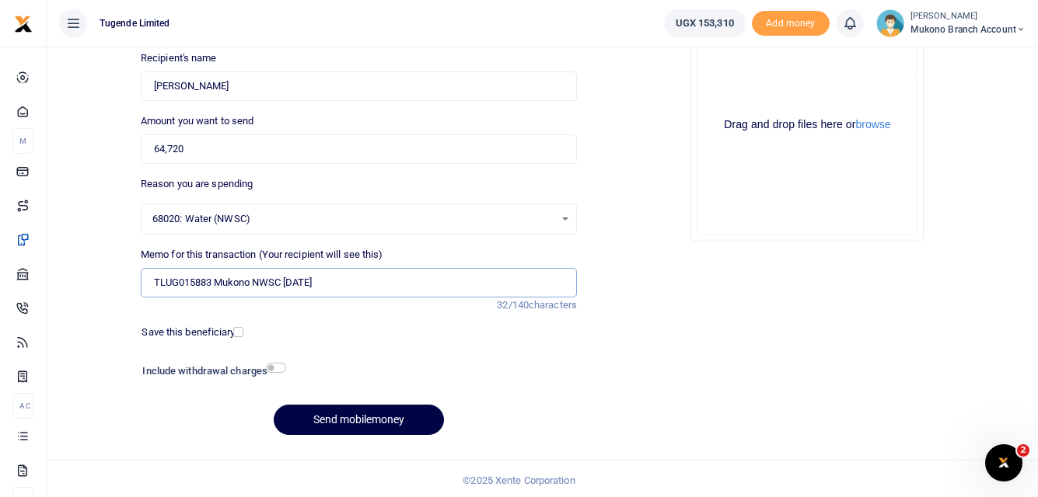
scroll to position [176, 0]
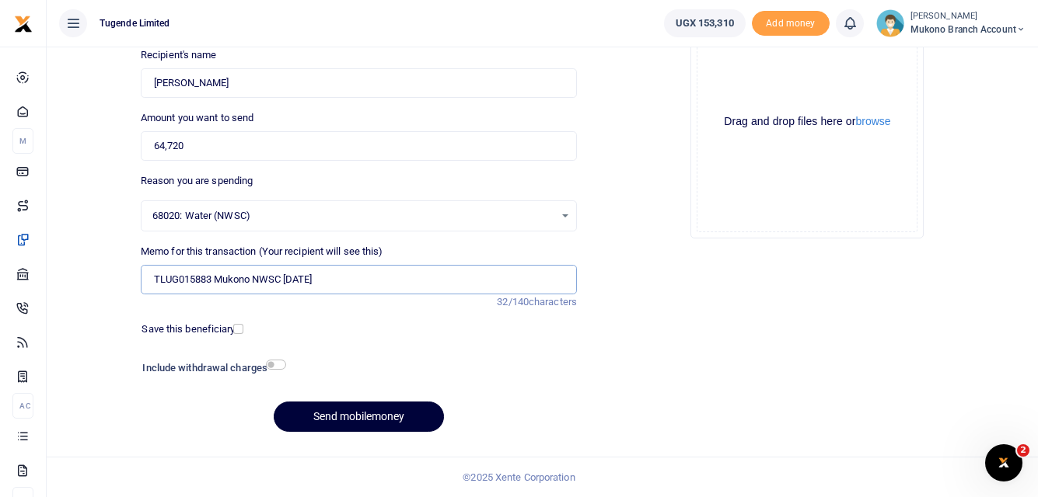
type input "TLUG015883 Mukono NWSC [DATE]"
click at [351, 411] on button "Send mobilemoney" at bounding box center [359, 417] width 170 height 30
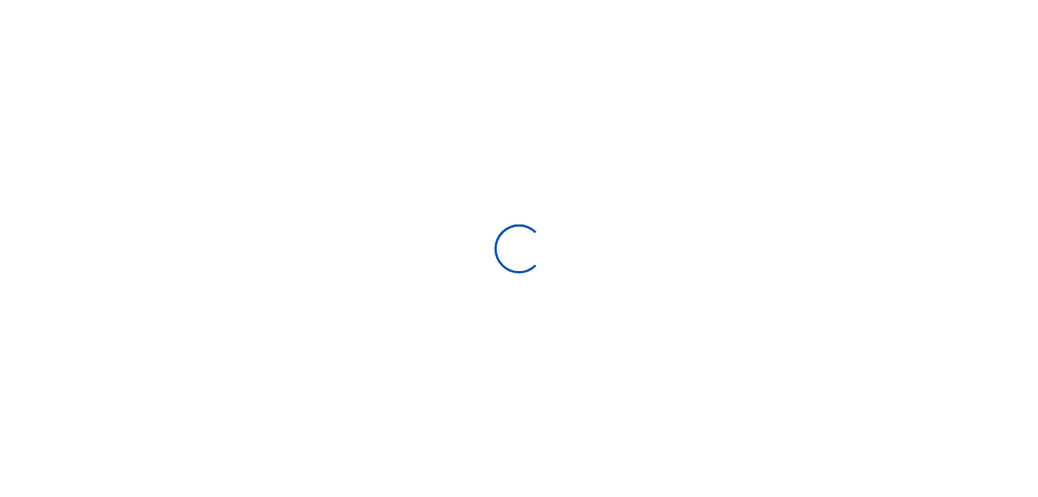
scroll to position [176, 0]
select select
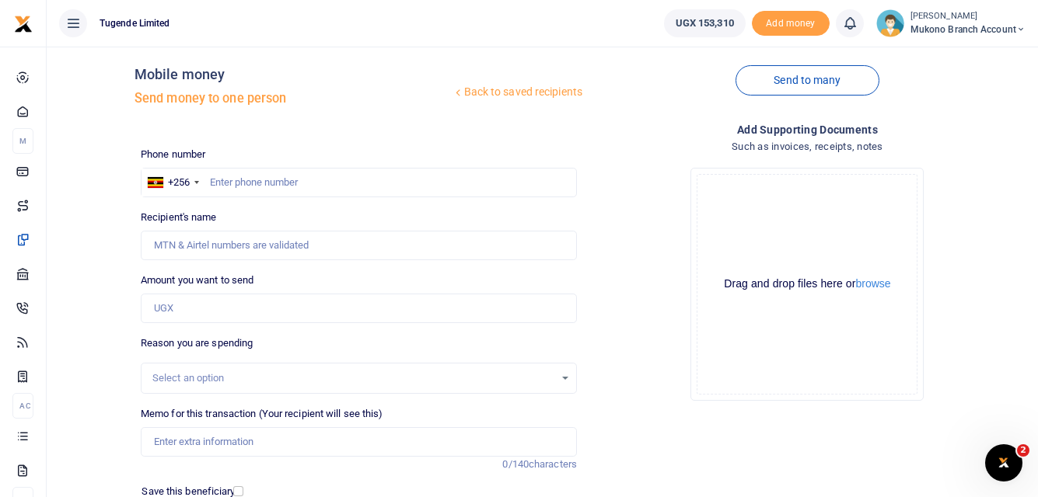
scroll to position [0, 0]
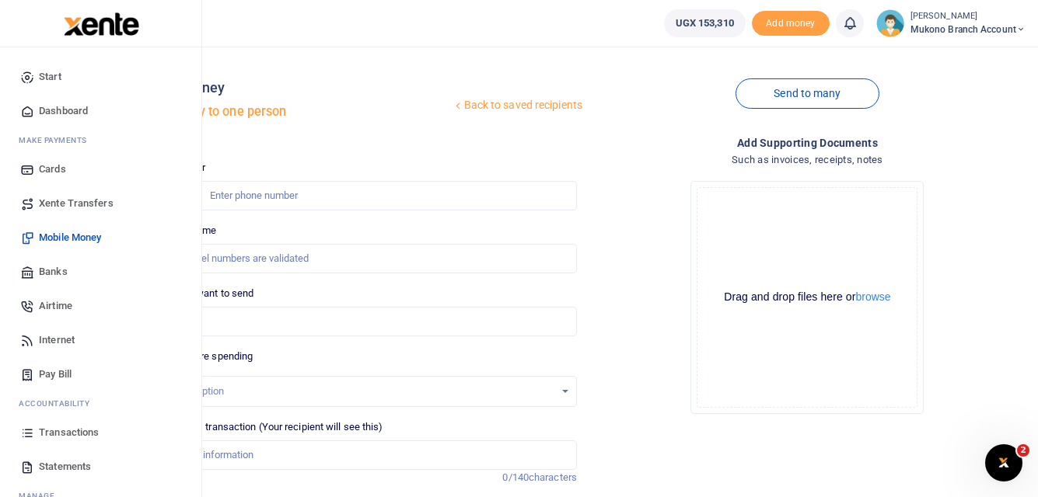
click at [81, 197] on span "Xente Transfers" at bounding box center [76, 204] width 75 height 16
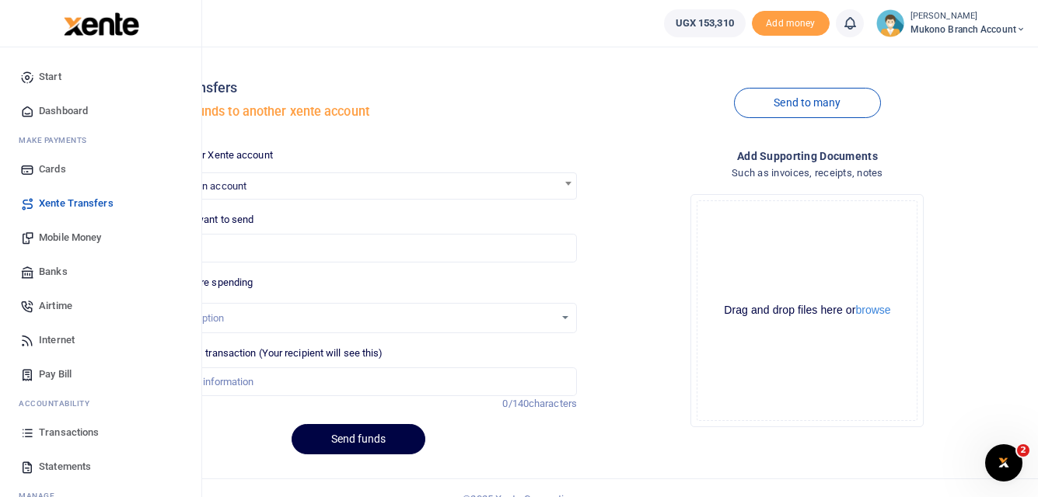
click at [73, 432] on span "Transactions" at bounding box center [69, 433] width 60 height 16
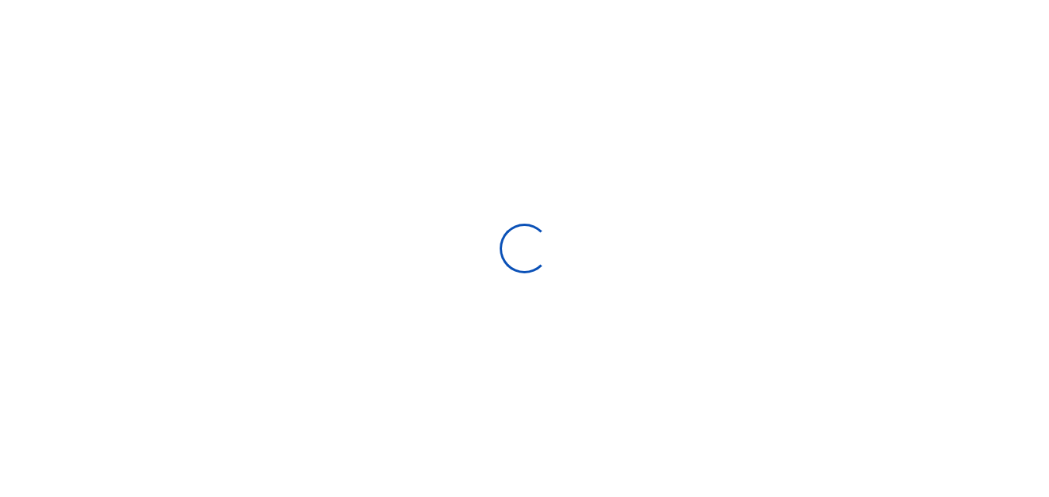
select select
type input "[DATE] - [DATE]"
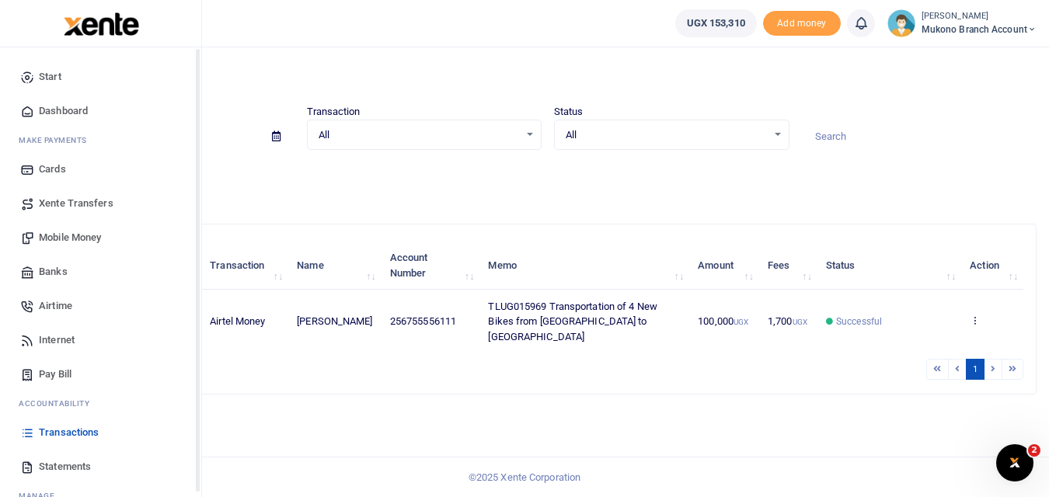
click at [56, 465] on span "Statements" at bounding box center [65, 467] width 52 height 16
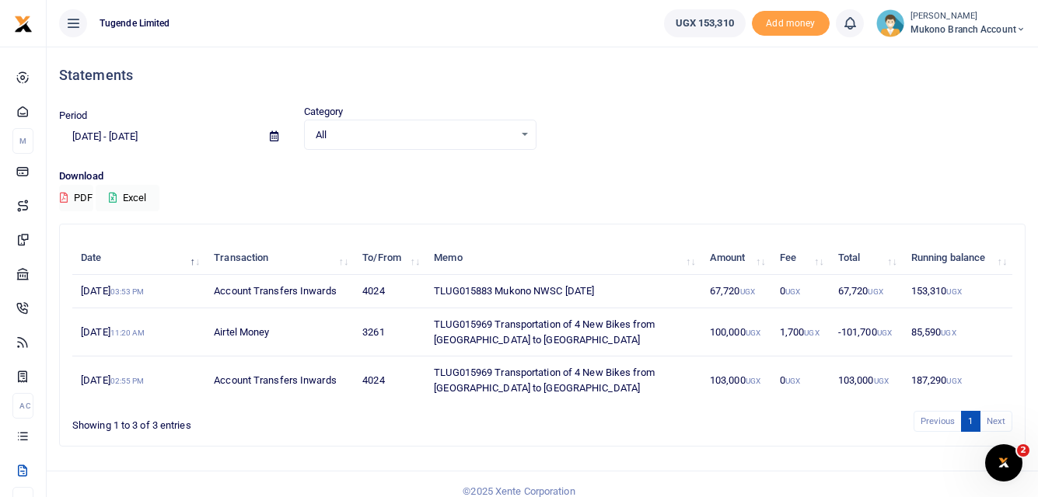
click at [461, 291] on td "TLUG015883 Mukono NWSC [DATE]" at bounding box center [563, 291] width 276 height 33
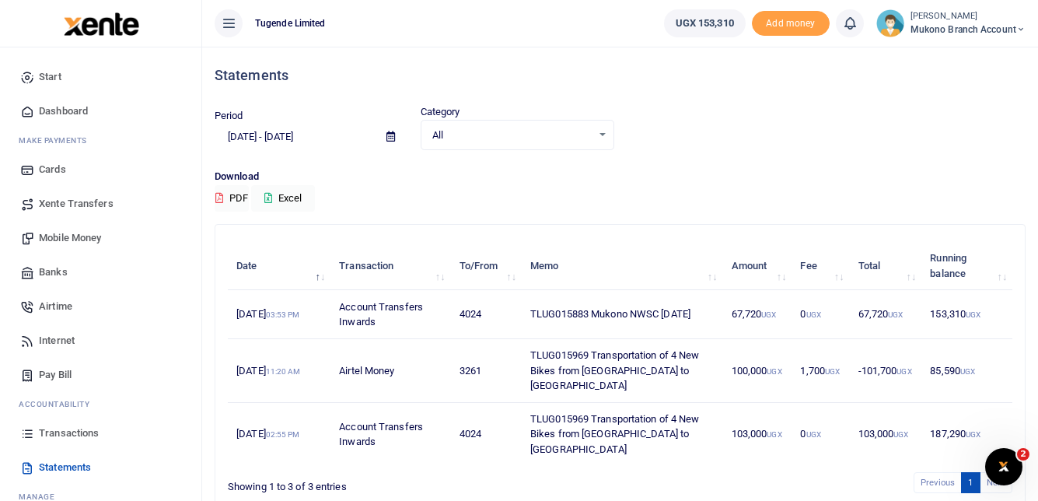
click at [723, 181] on p "Download" at bounding box center [620, 177] width 811 height 16
click at [68, 466] on span "Statements" at bounding box center [65, 467] width 52 height 16
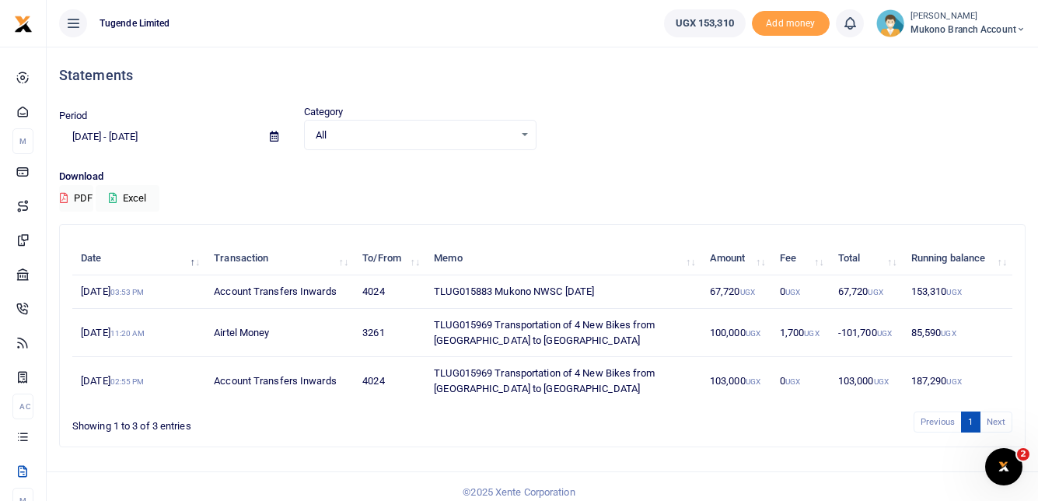
click at [684, 291] on td "TLUG015883 Mukono NWSC [DATE]" at bounding box center [563, 291] width 276 height 33
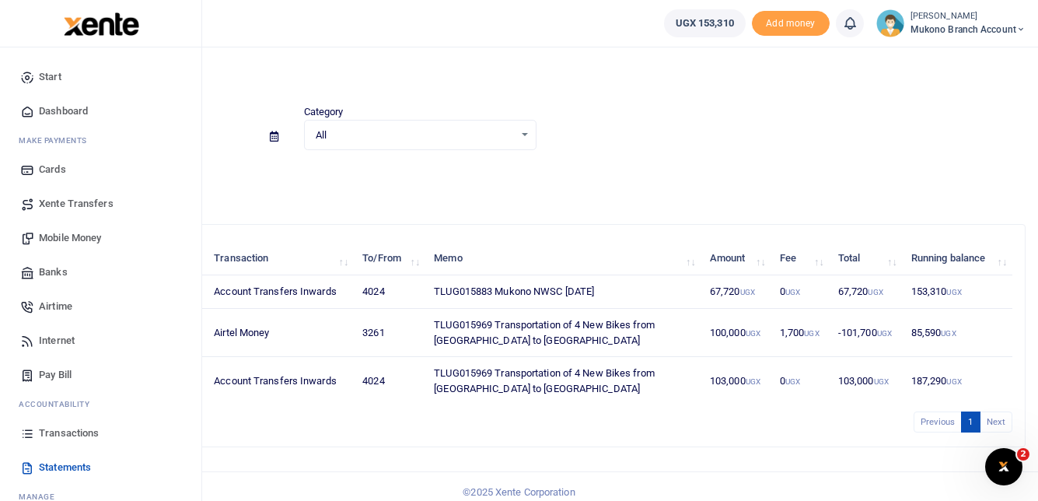
click at [65, 431] on span "Transactions" at bounding box center [69, 433] width 60 height 16
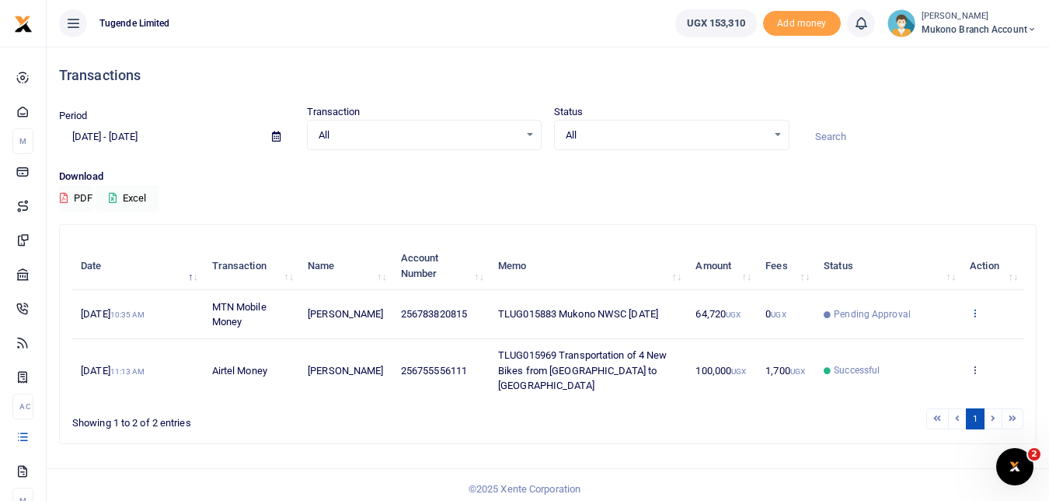
click at [975, 312] on icon at bounding box center [975, 312] width 10 height 11
click at [924, 337] on link "View details" at bounding box center [918, 339] width 123 height 22
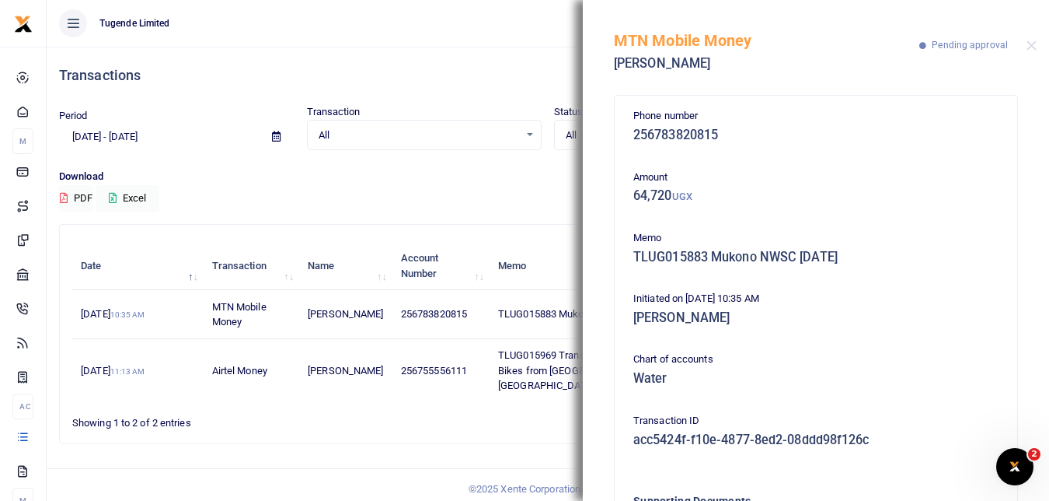
click at [520, 186] on div "Download PDF Excel" at bounding box center [548, 190] width 978 height 43
click at [515, 207] on div "Download PDF Excel" at bounding box center [548, 190] width 978 height 43
click at [1035, 44] on button "Close" at bounding box center [1032, 45] width 10 height 10
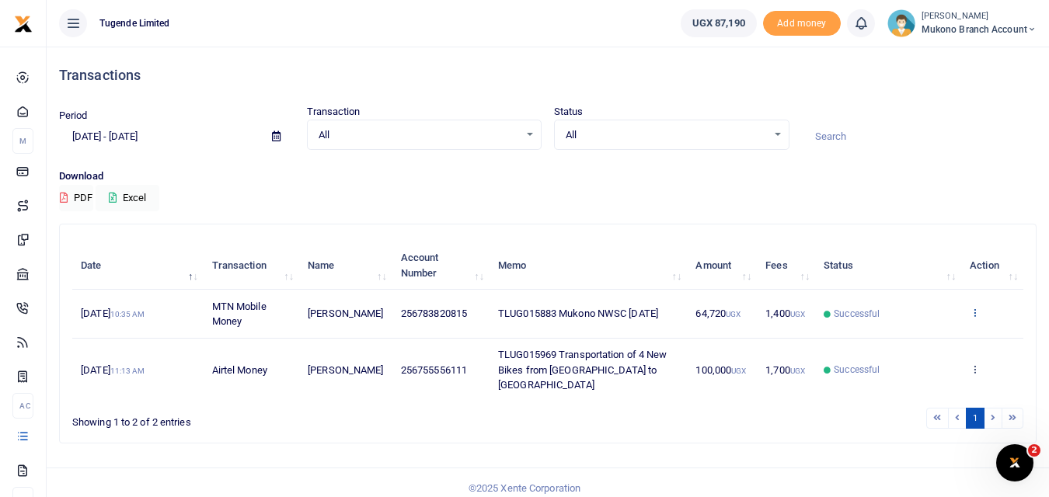
click at [975, 311] on icon at bounding box center [975, 312] width 10 height 11
click at [925, 328] on link "View details" at bounding box center [918, 339] width 123 height 22
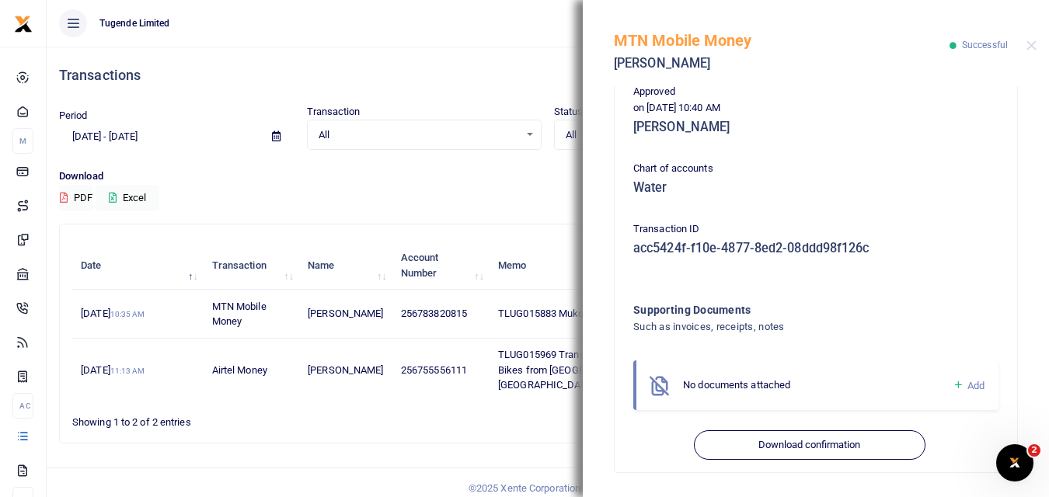
scroll to position [390, 0]
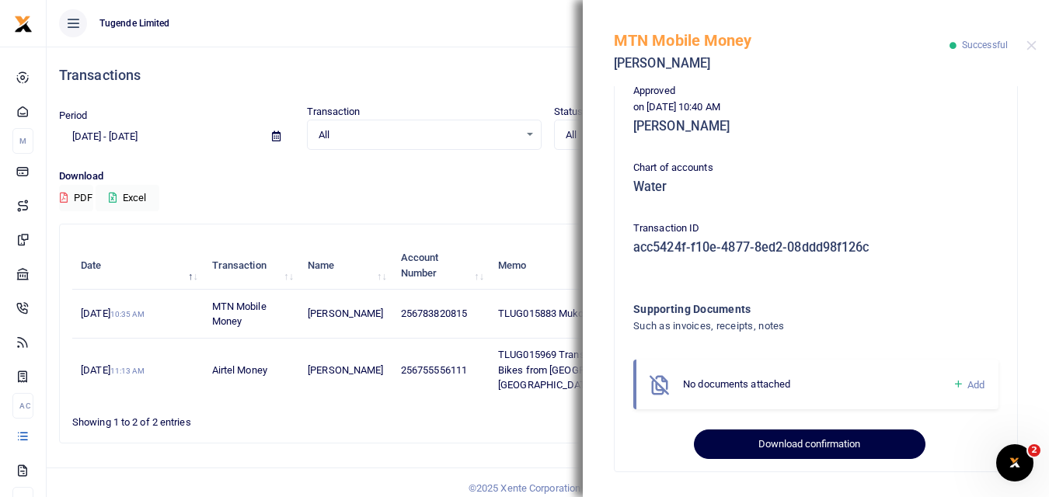
click at [794, 442] on button "Download confirmation" at bounding box center [809, 445] width 231 height 30
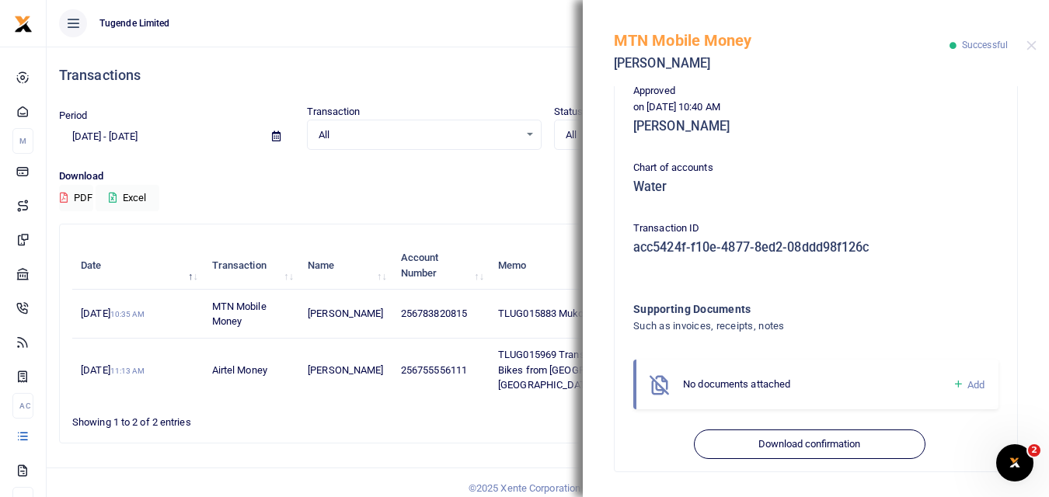
click at [523, 190] on div "Download PDF Excel" at bounding box center [548, 190] width 978 height 43
click at [407, 204] on div "Download PDF Excel" at bounding box center [548, 190] width 978 height 43
click at [1030, 45] on button "Close" at bounding box center [1032, 45] width 10 height 10
